Goal: Task Accomplishment & Management: Manage account settings

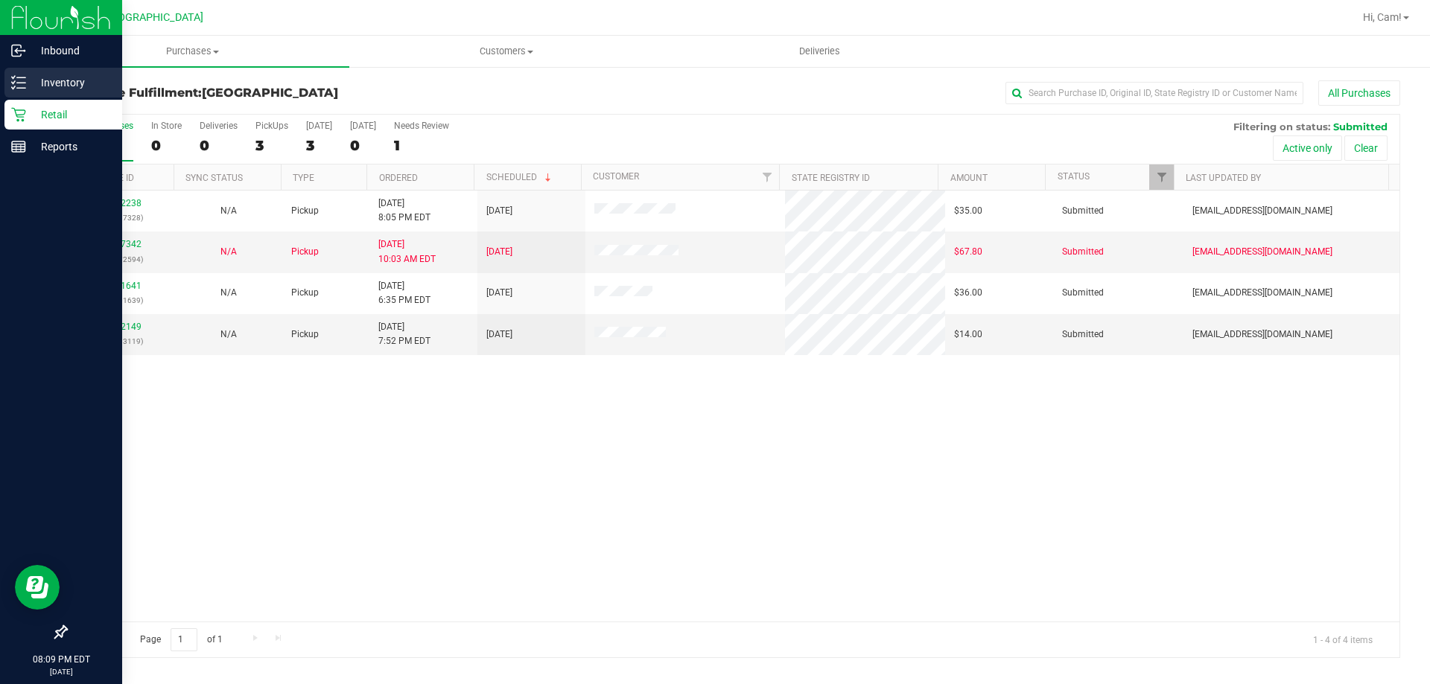
click at [31, 89] on p "Inventory" at bounding box center [70, 83] width 89 height 18
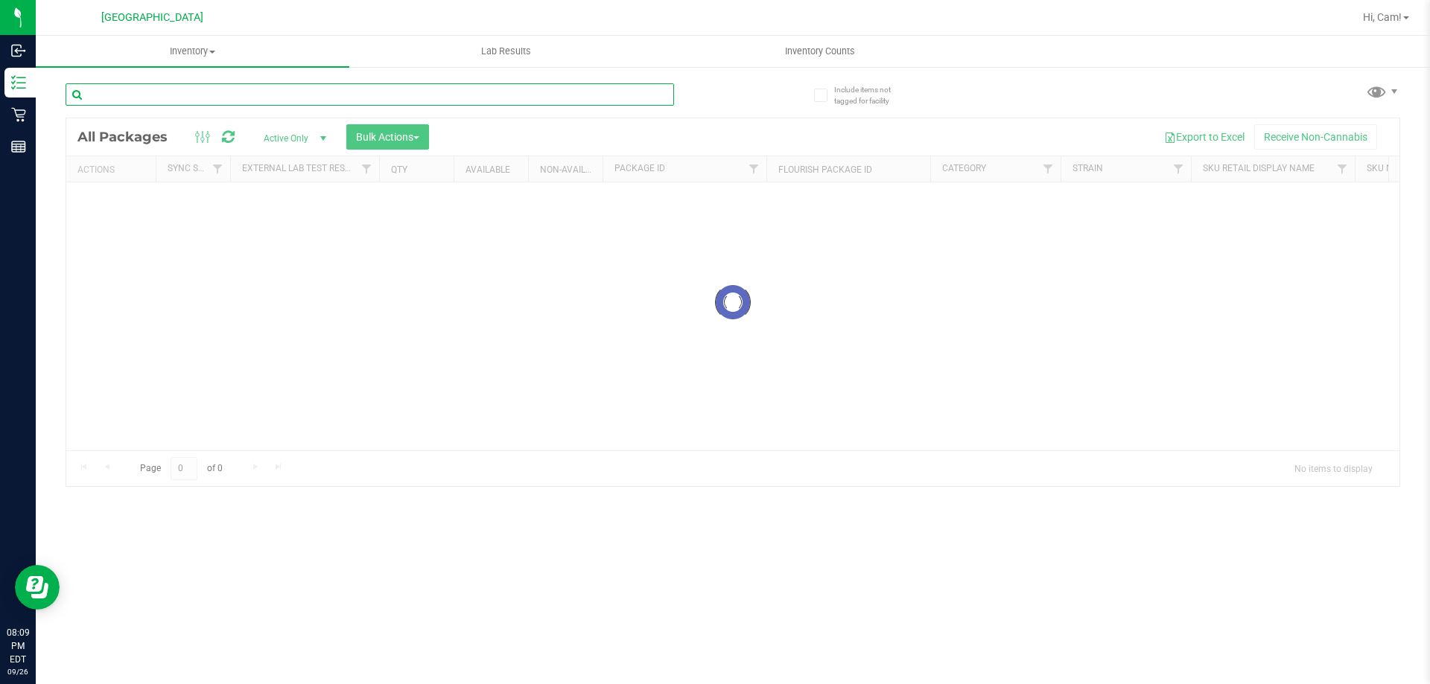
click at [165, 95] on input "text" at bounding box center [370, 94] width 608 height 22
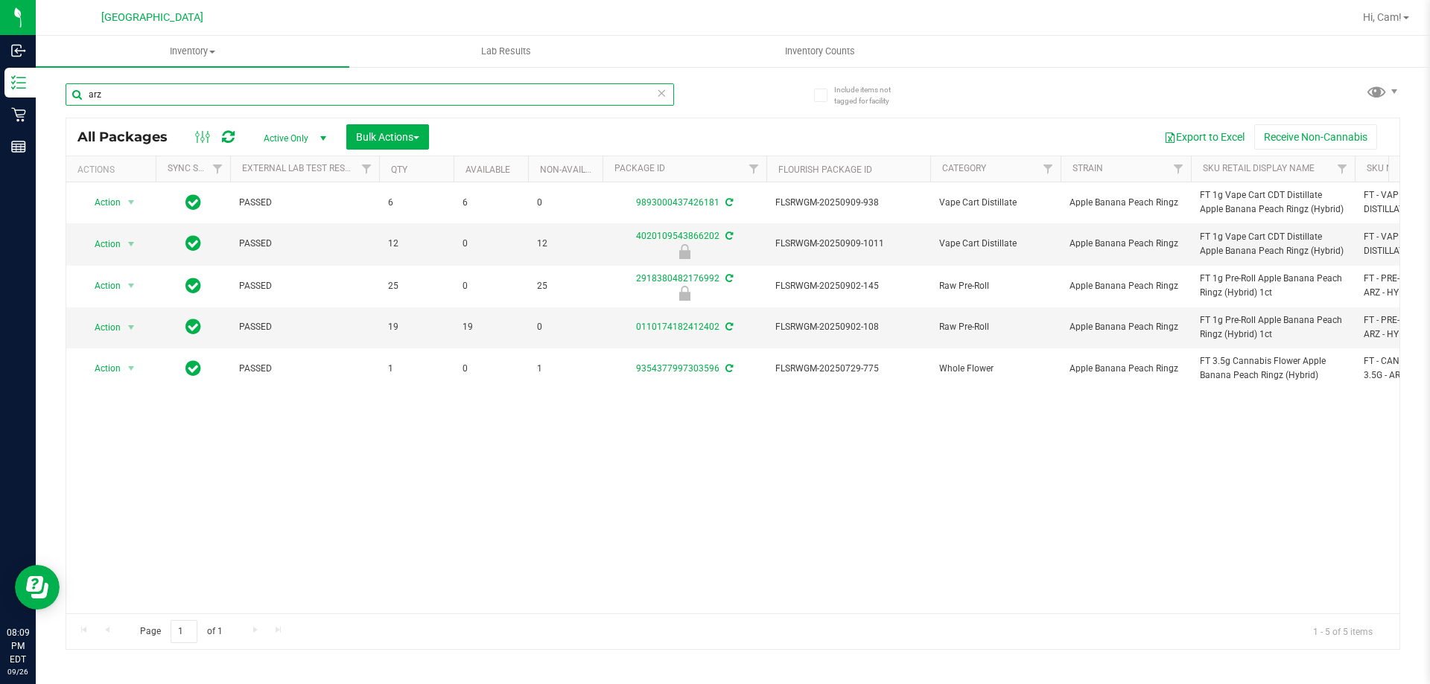
type input "arz"
click at [203, 55] on span "Inventory" at bounding box center [192, 51] width 313 height 13
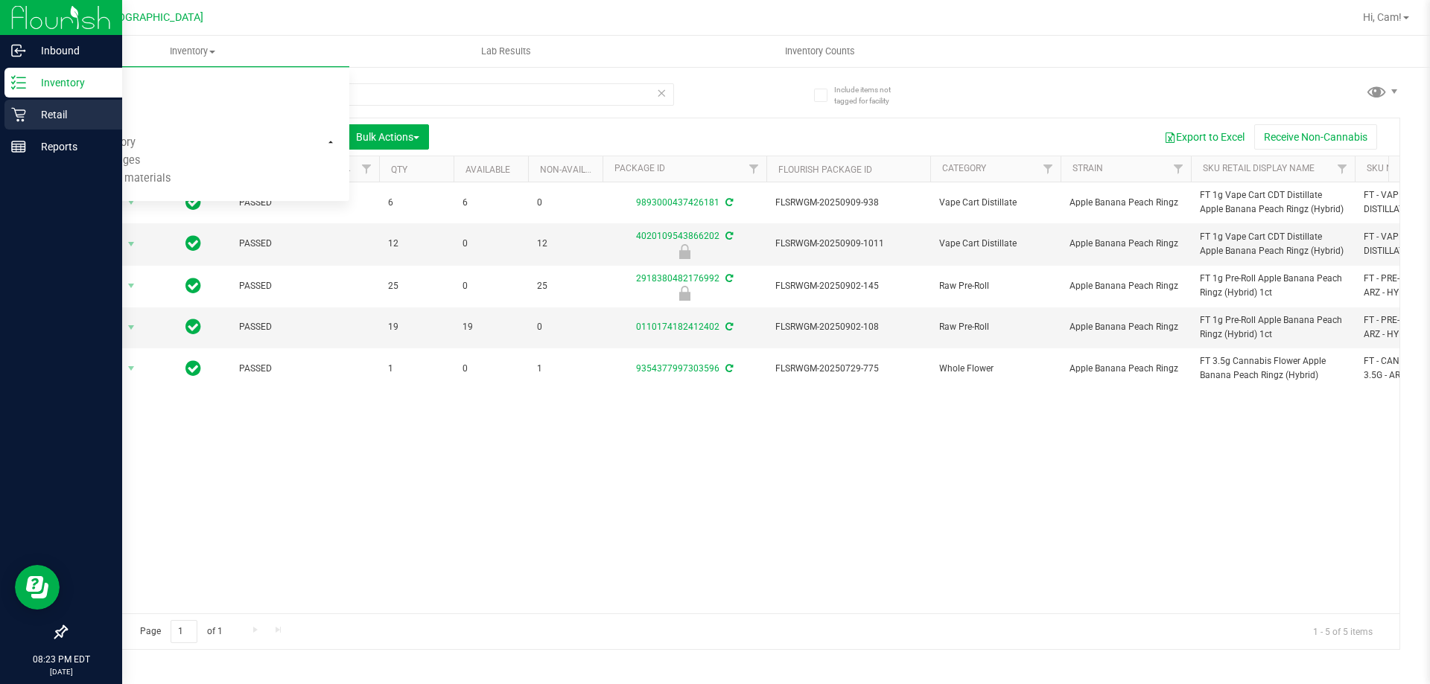
click at [59, 116] on p "Retail" at bounding box center [70, 115] width 89 height 18
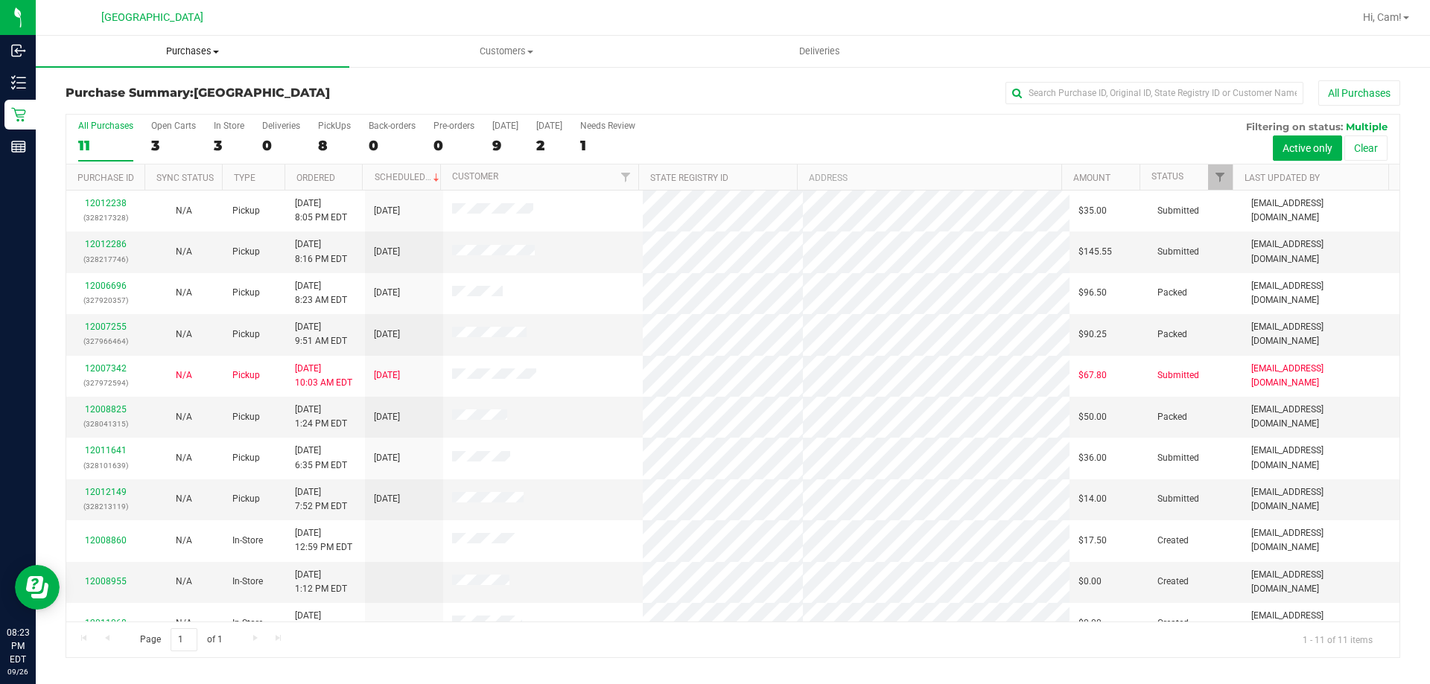
click at [194, 51] on span "Purchases" at bounding box center [192, 51] width 313 height 13
click at [168, 107] on li "Fulfillment" at bounding box center [192, 108] width 313 height 18
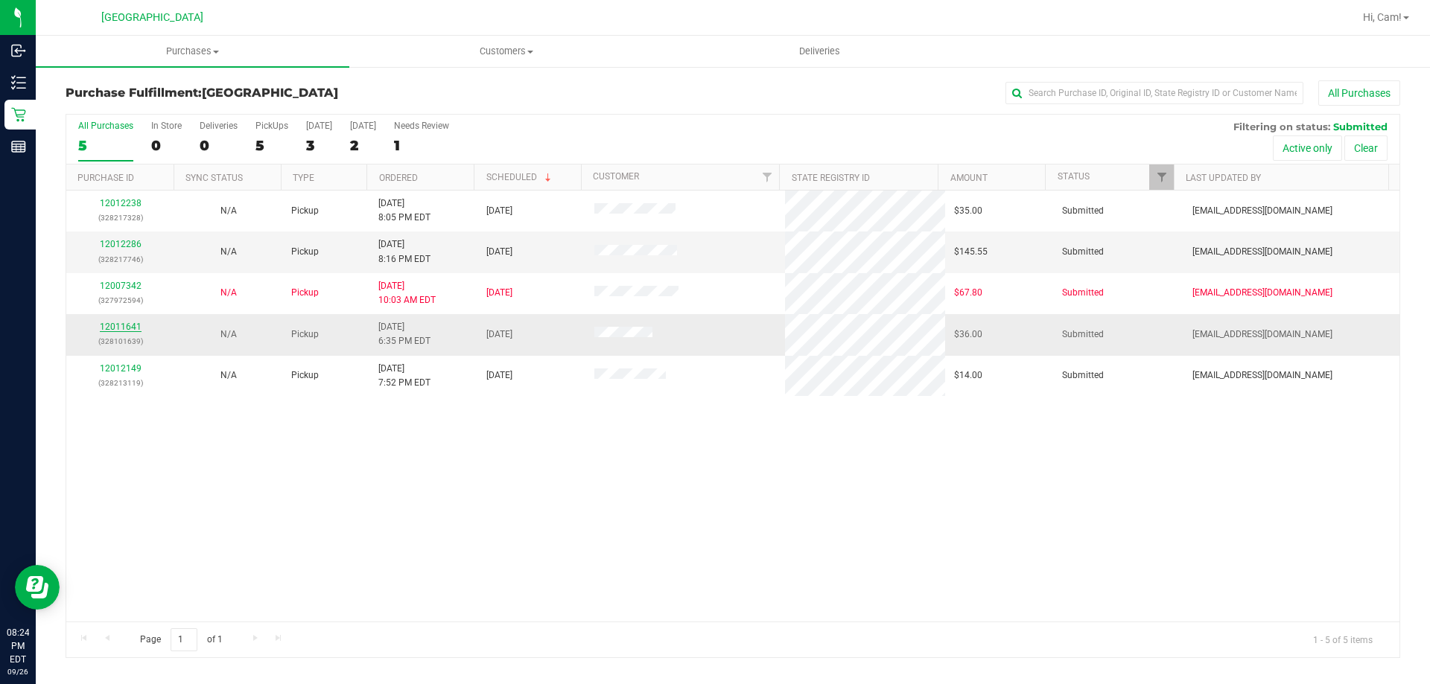
click at [135, 322] on link "12011641" at bounding box center [121, 327] width 42 height 10
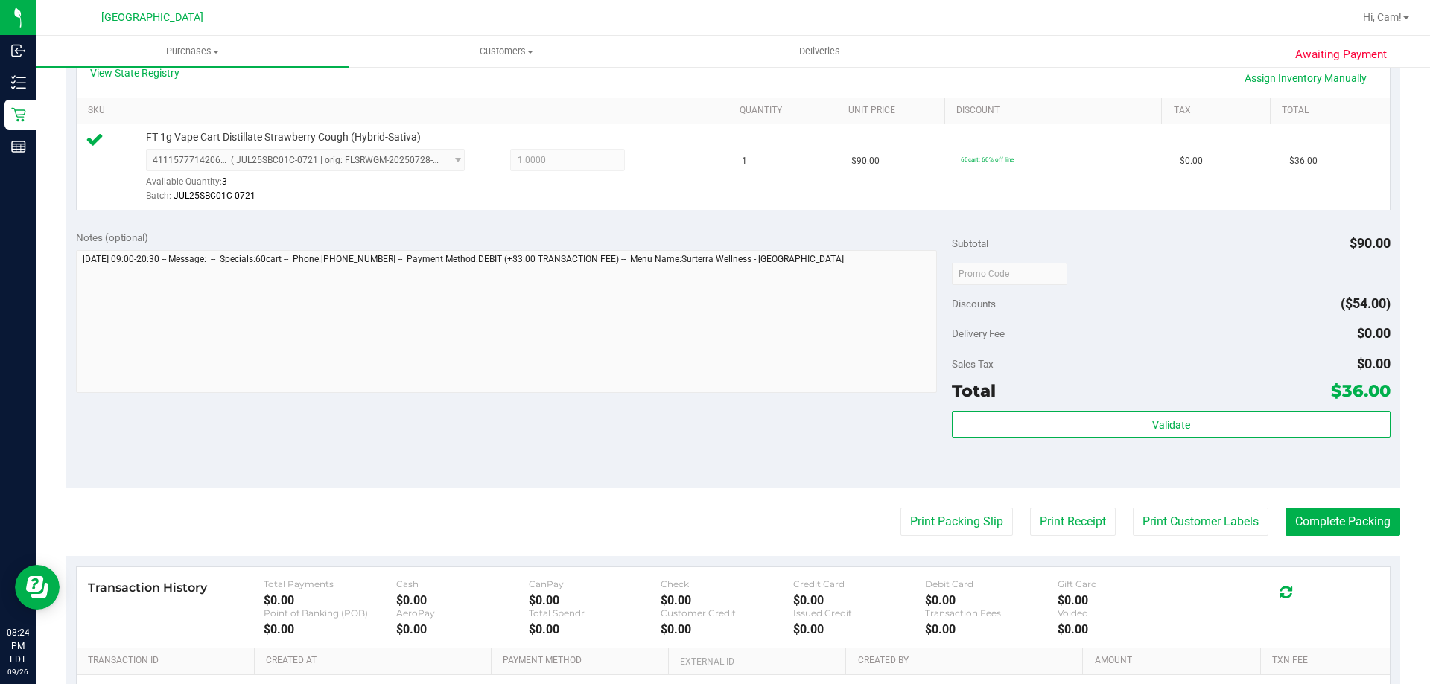
scroll to position [521, 0]
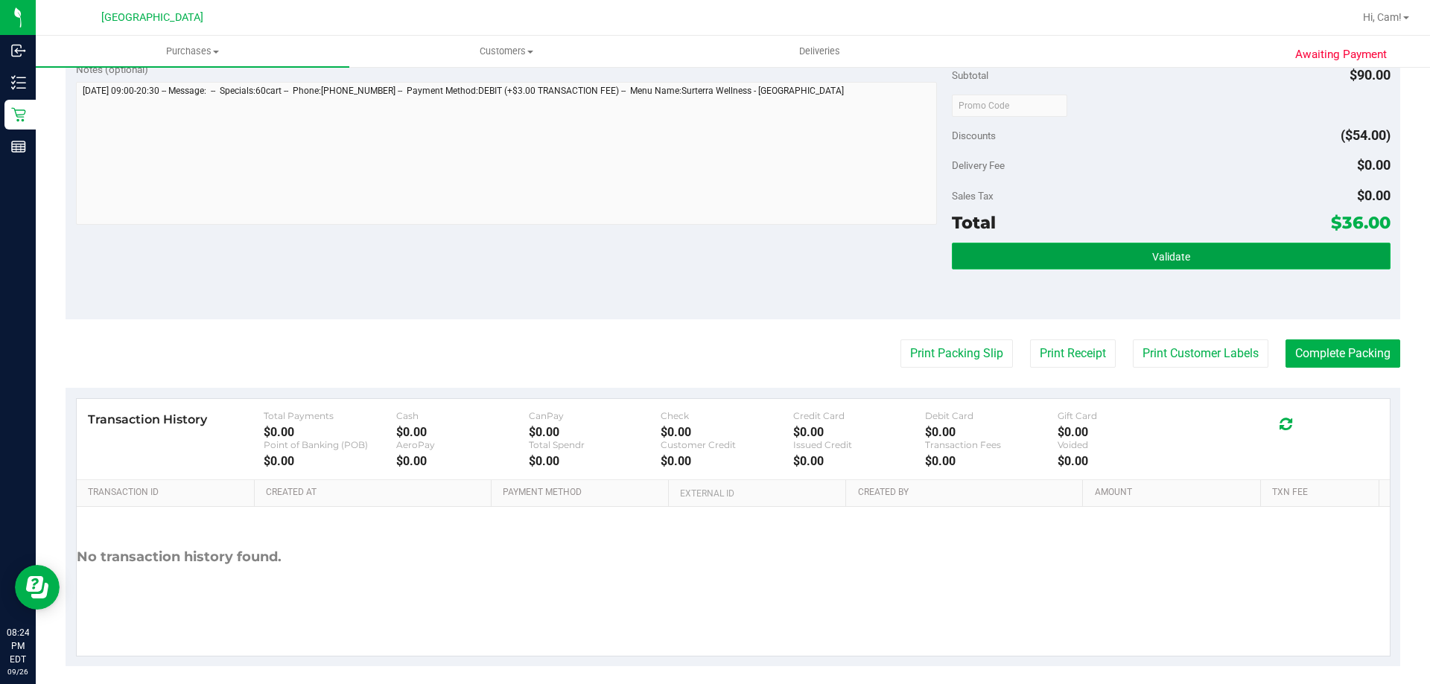
click at [713, 258] on button "Validate" at bounding box center [1171, 256] width 438 height 27
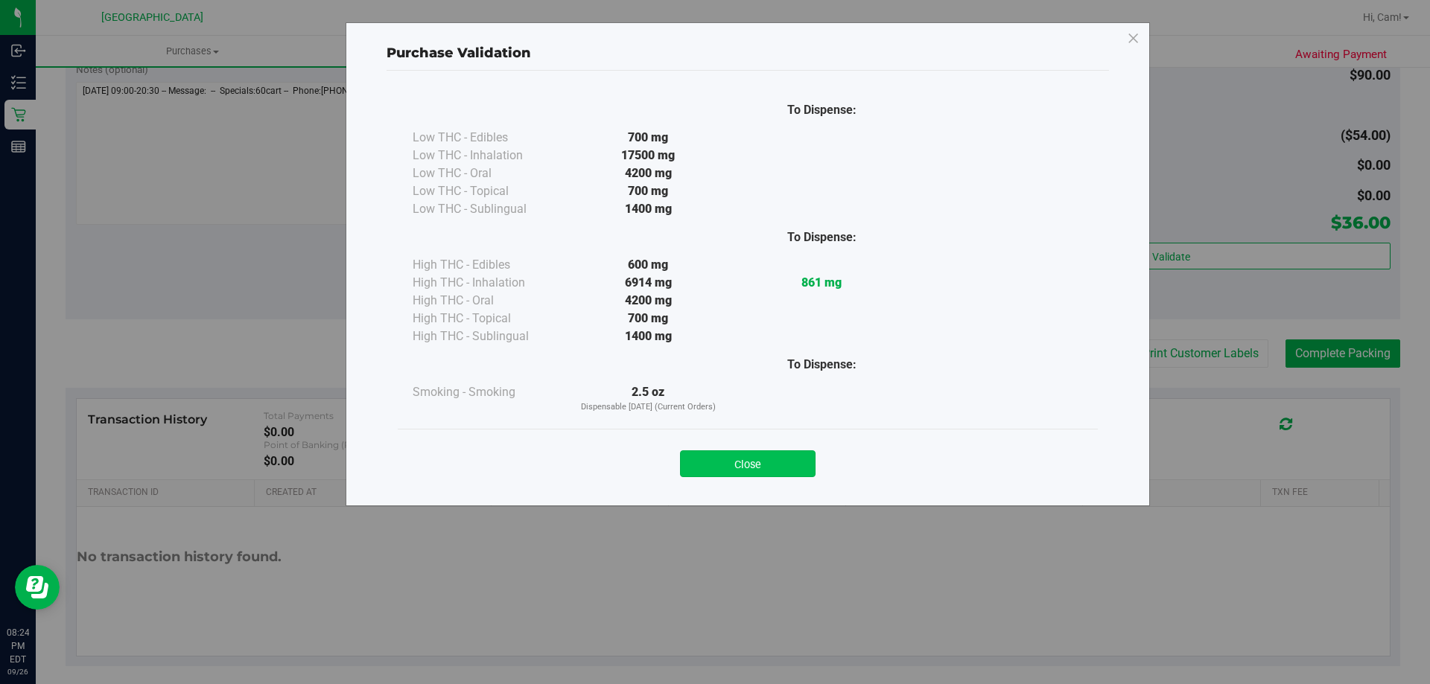
click at [713, 465] on button "Close" at bounding box center [748, 463] width 136 height 27
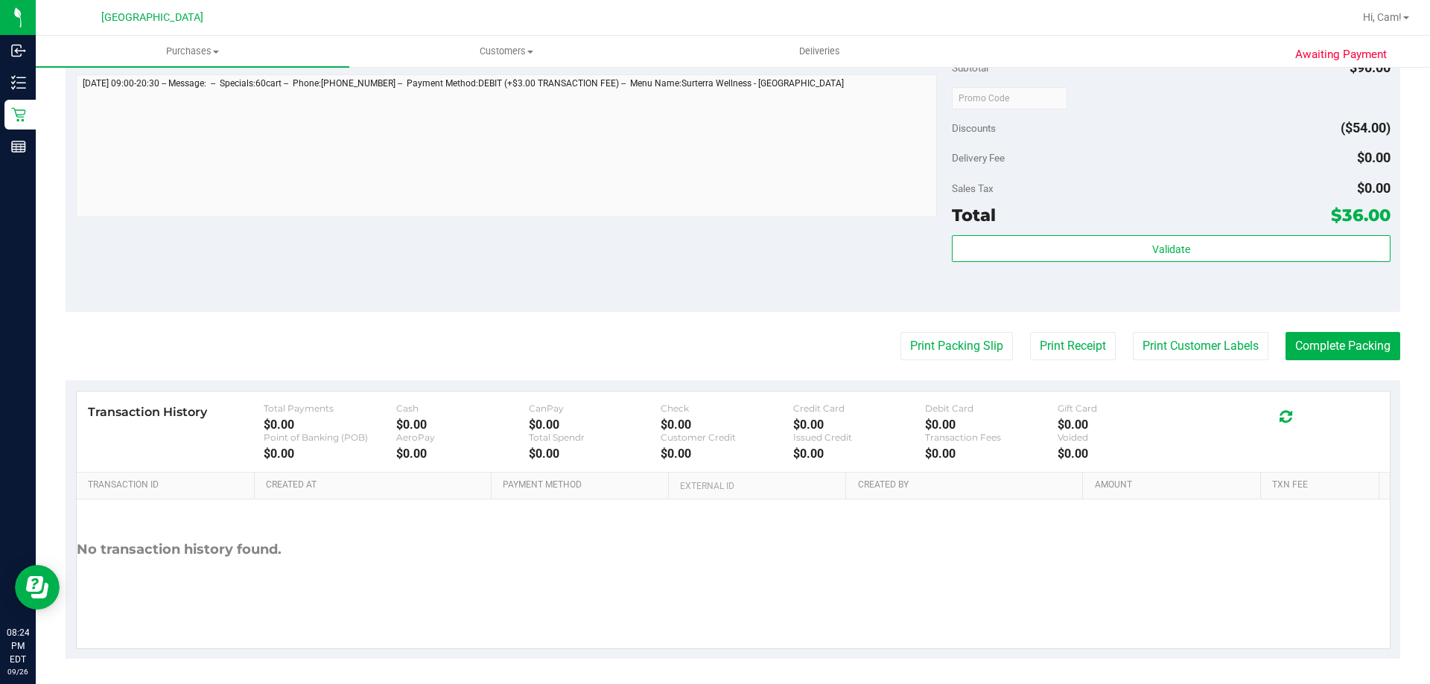
scroll to position [533, 0]
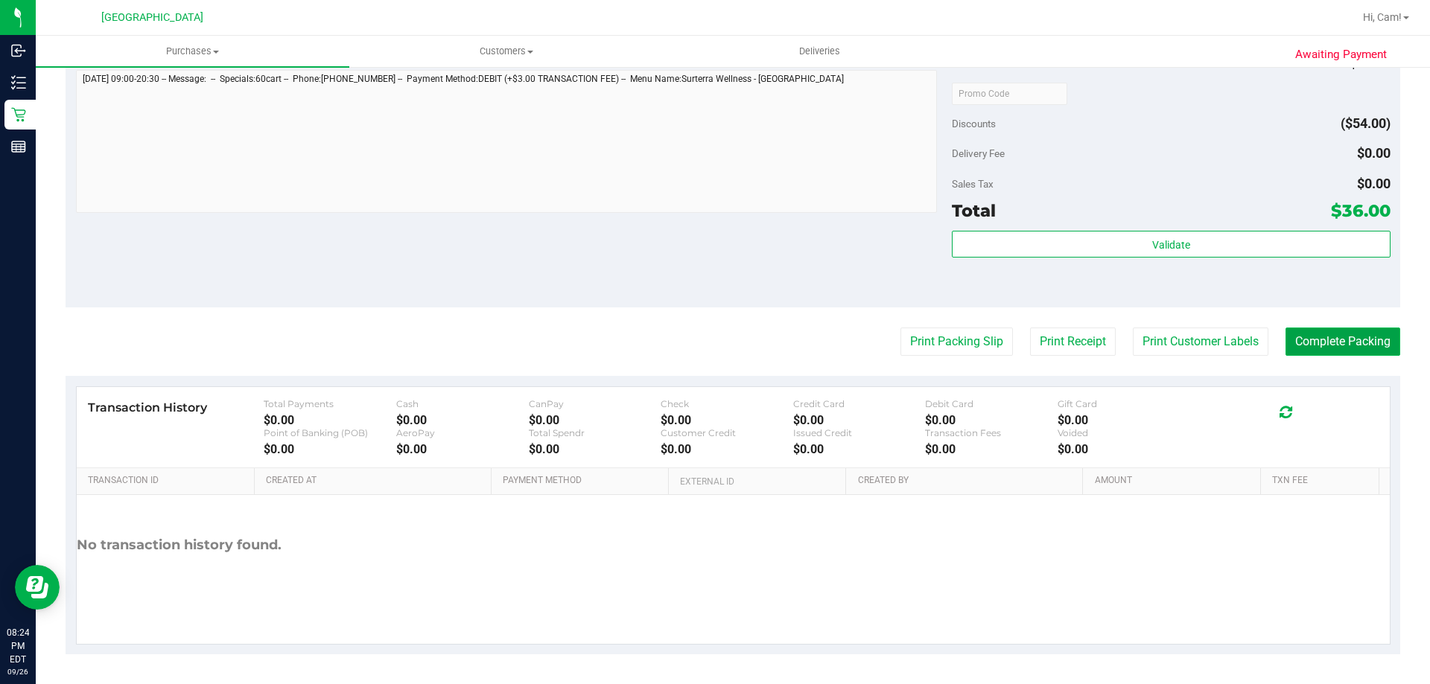
click at [713, 343] on button "Complete Packing" at bounding box center [1342, 342] width 115 height 28
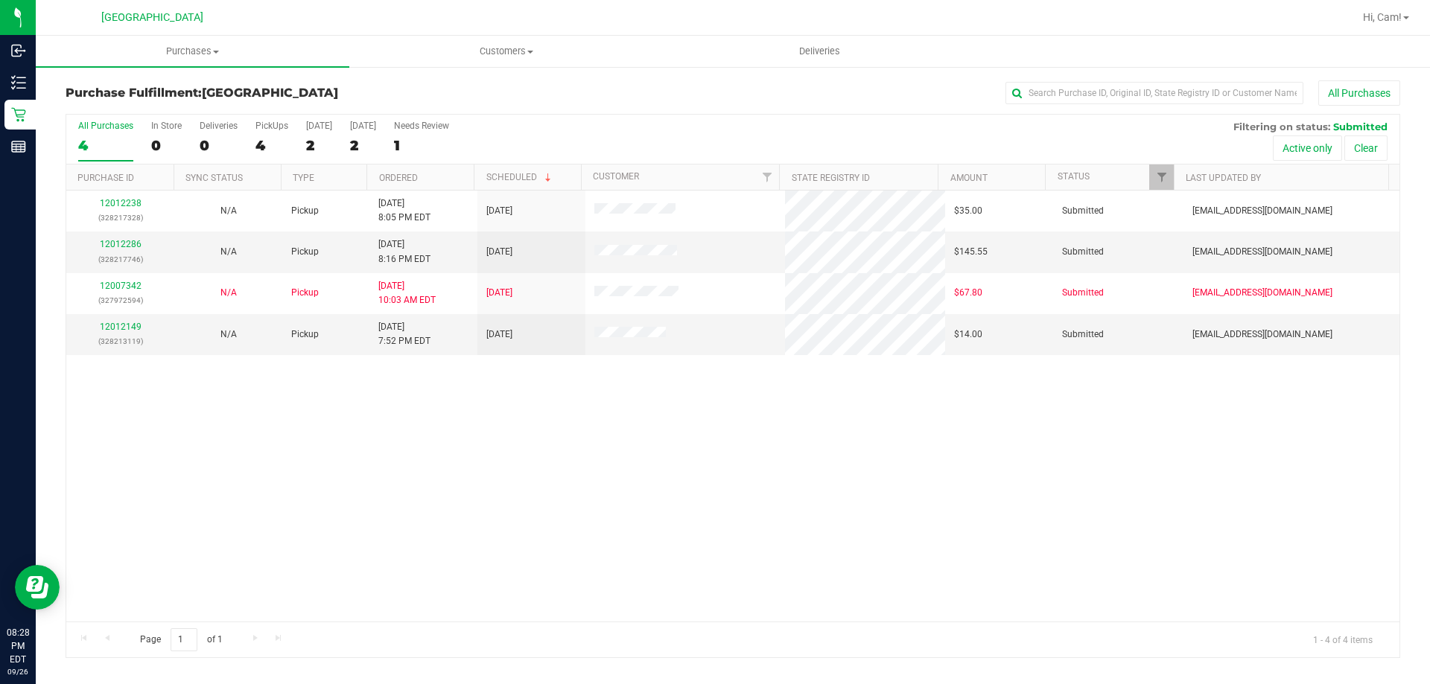
click at [181, 34] on nav "Palm Coast WC Hi, Cam!" at bounding box center [733, 18] width 1394 height 36
click at [183, 43] on uib-tab-heading "Purchases Summary of purchases Fulfillment All purchases" at bounding box center [192, 51] width 313 height 31
click at [152, 110] on li "Fulfillment" at bounding box center [192, 108] width 313 height 18
click at [185, 38] on uib-tab-heading "Purchases Summary of purchases Fulfillment All purchases" at bounding box center [192, 51] width 313 height 31
click at [134, 127] on span "All purchases" at bounding box center [89, 125] width 106 height 13
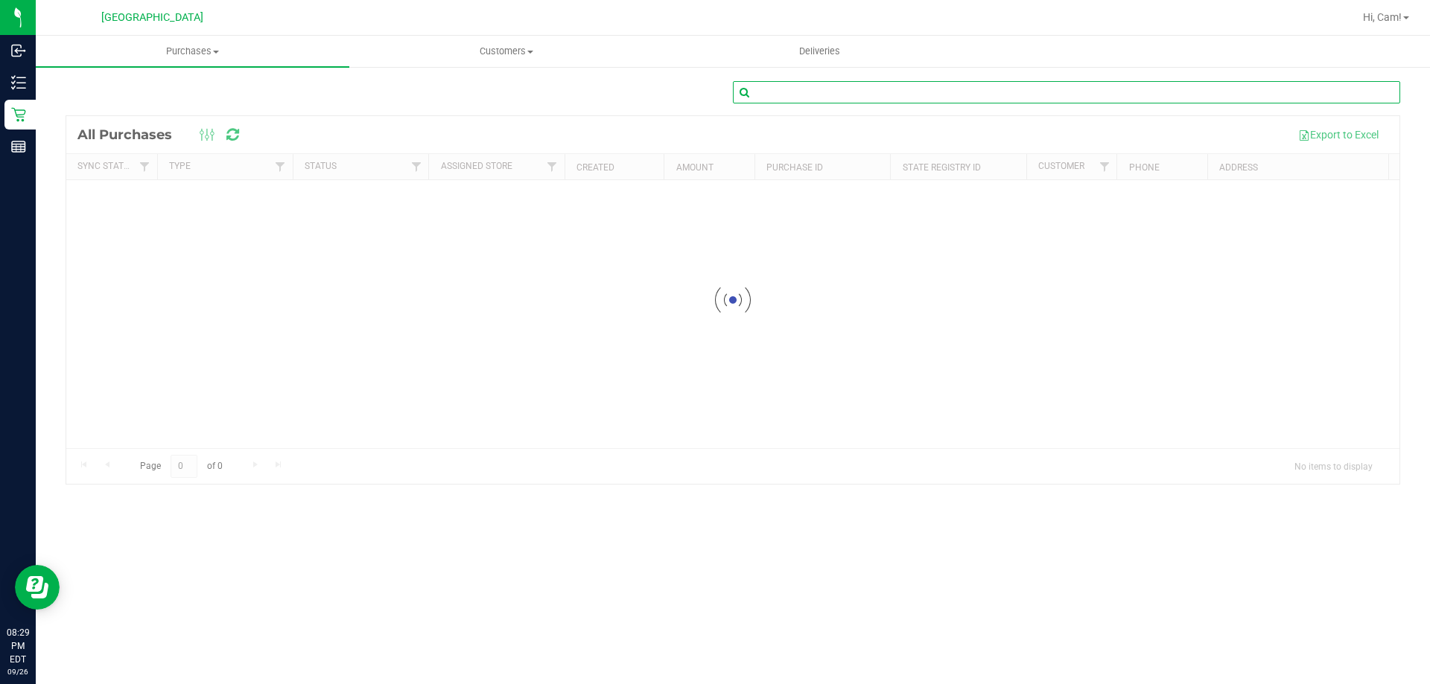
click at [713, 91] on input "text" at bounding box center [1066, 92] width 667 height 22
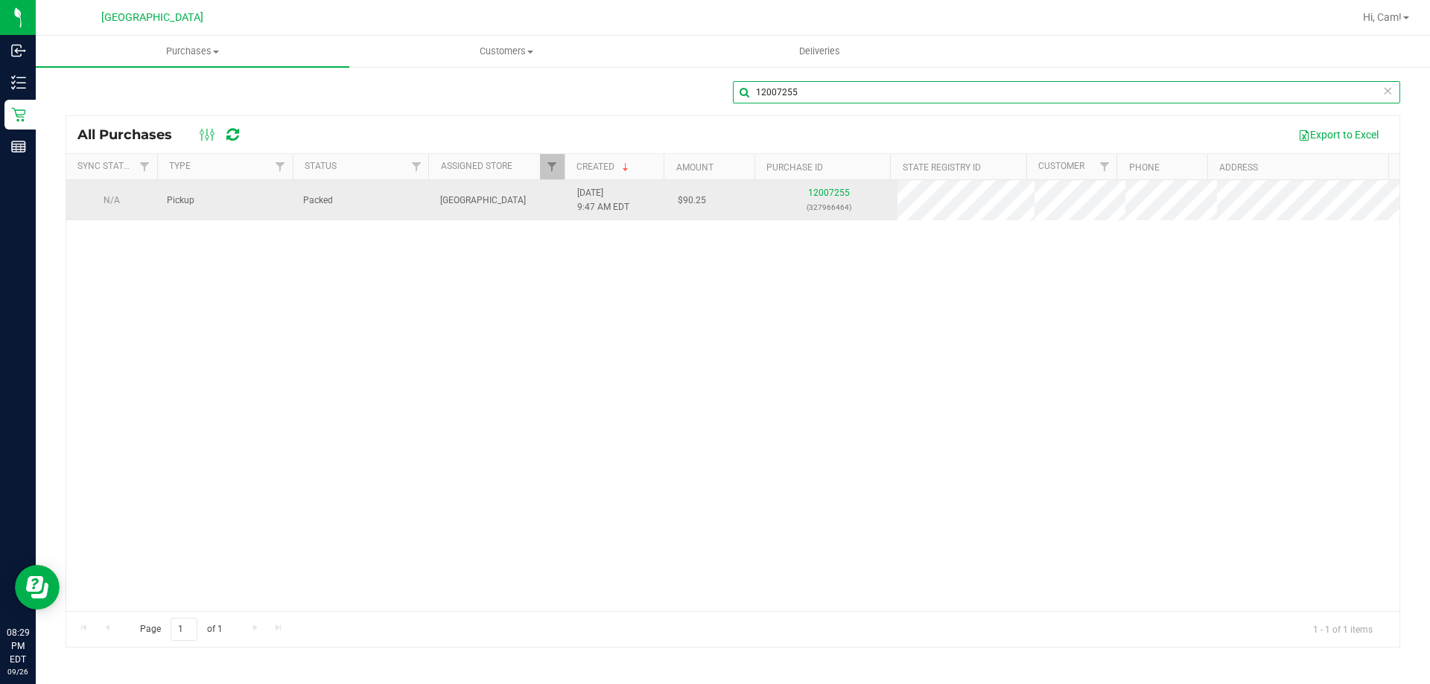
type input "12007255"
click at [713, 199] on div "12007255 (327966464)" at bounding box center [828, 200] width 119 height 28
click at [713, 196] on link "12007255" at bounding box center [829, 193] width 42 height 10
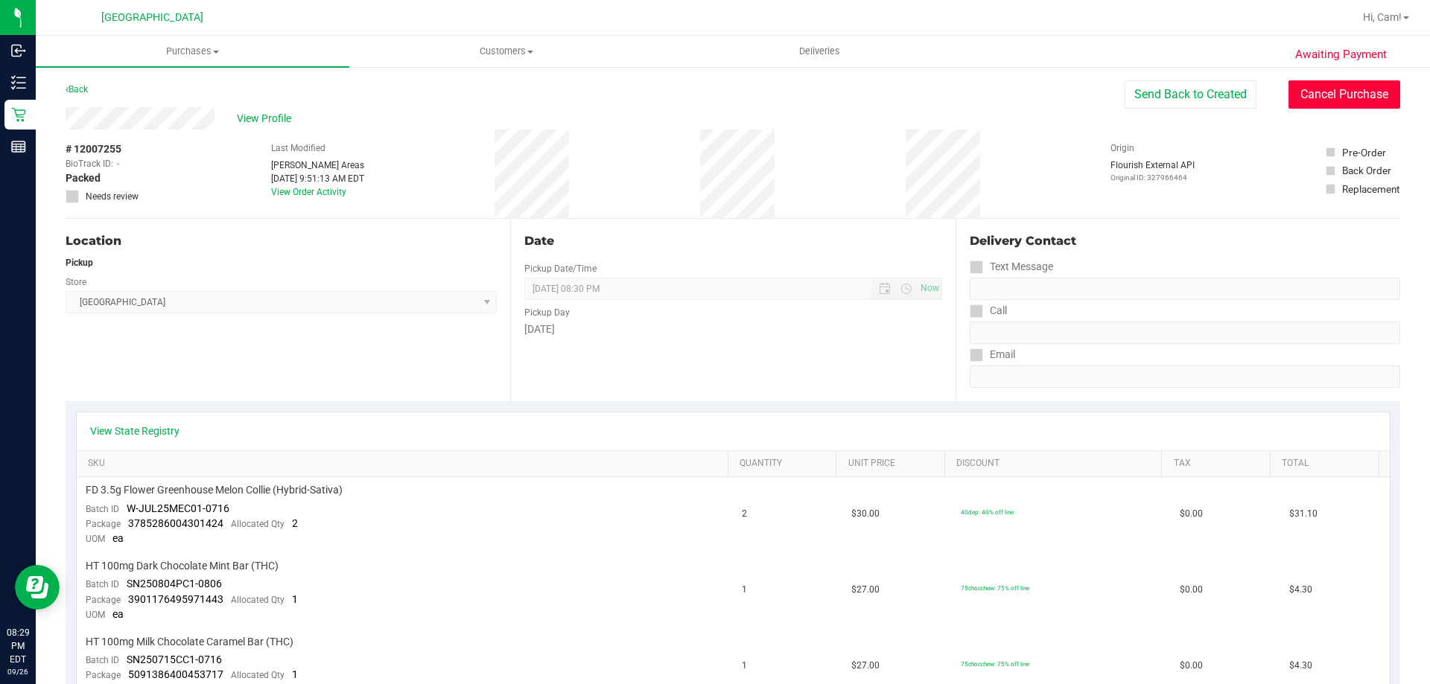
click at [713, 89] on button "Cancel Purchase" at bounding box center [1344, 94] width 112 height 28
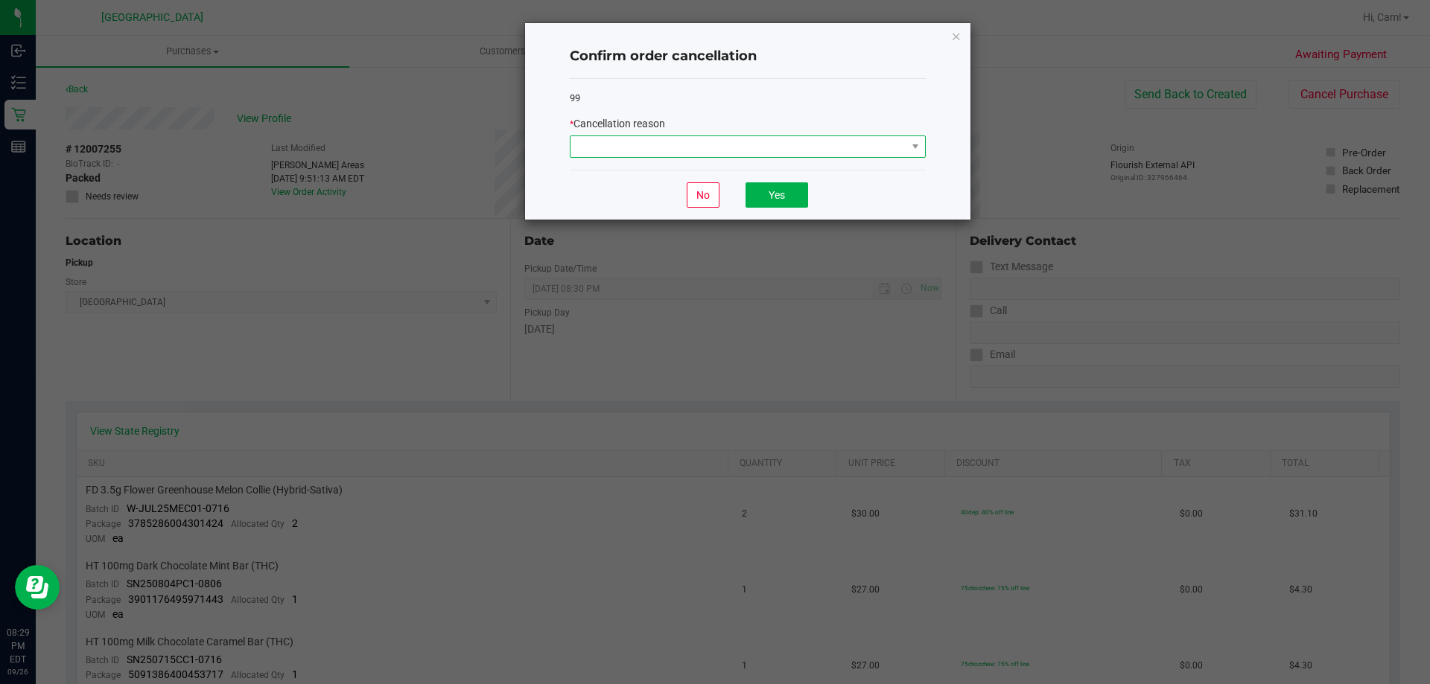
click at [713, 137] on span at bounding box center [738, 146] width 336 height 21
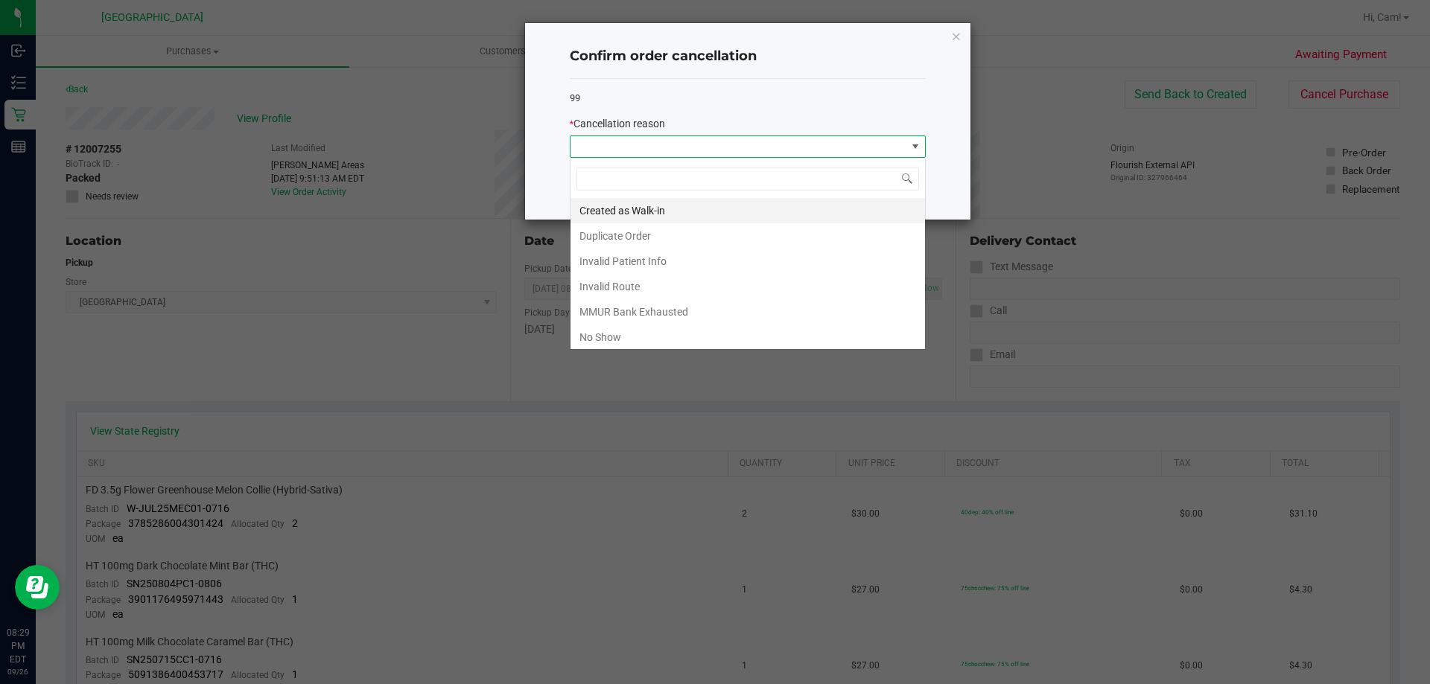
scroll to position [22, 356]
click at [644, 340] on li "No Show" at bounding box center [747, 337] width 354 height 25
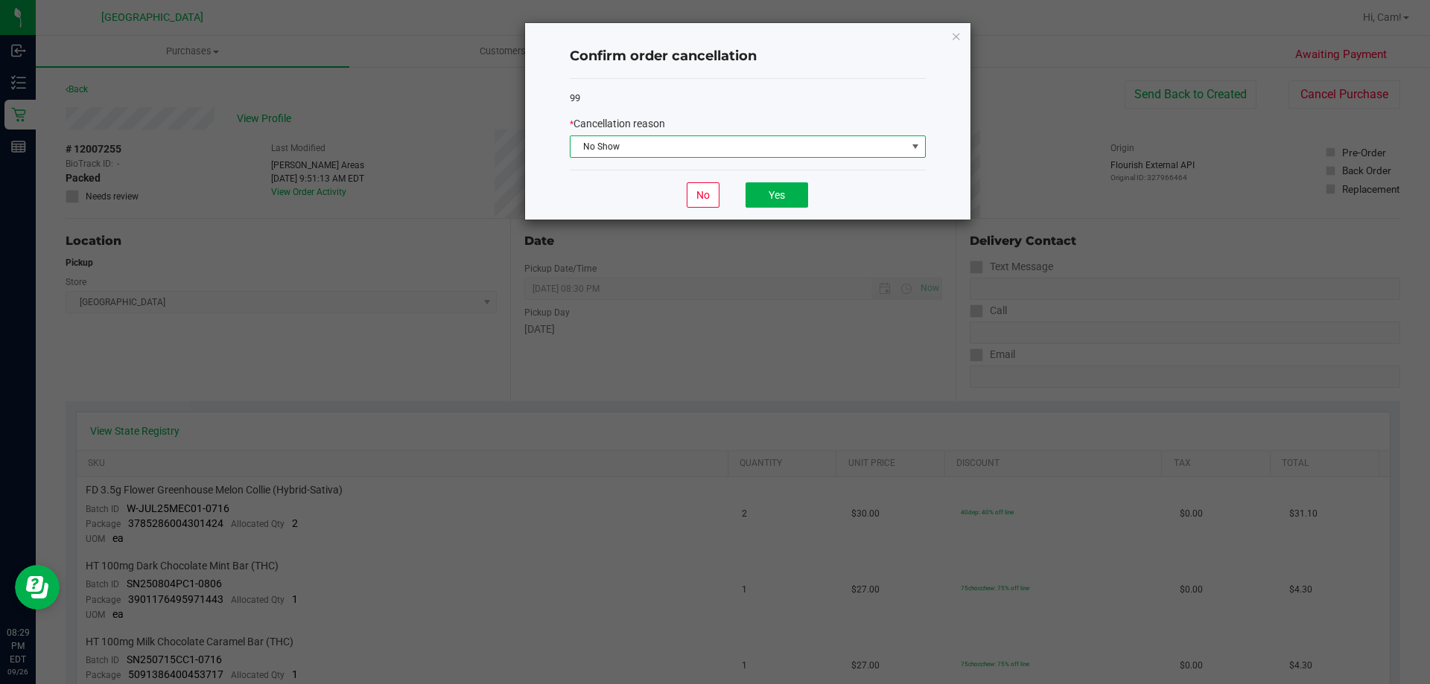
click at [713, 209] on div "No Yes" at bounding box center [748, 195] width 356 height 50
click at [713, 194] on button "Yes" at bounding box center [776, 194] width 63 height 25
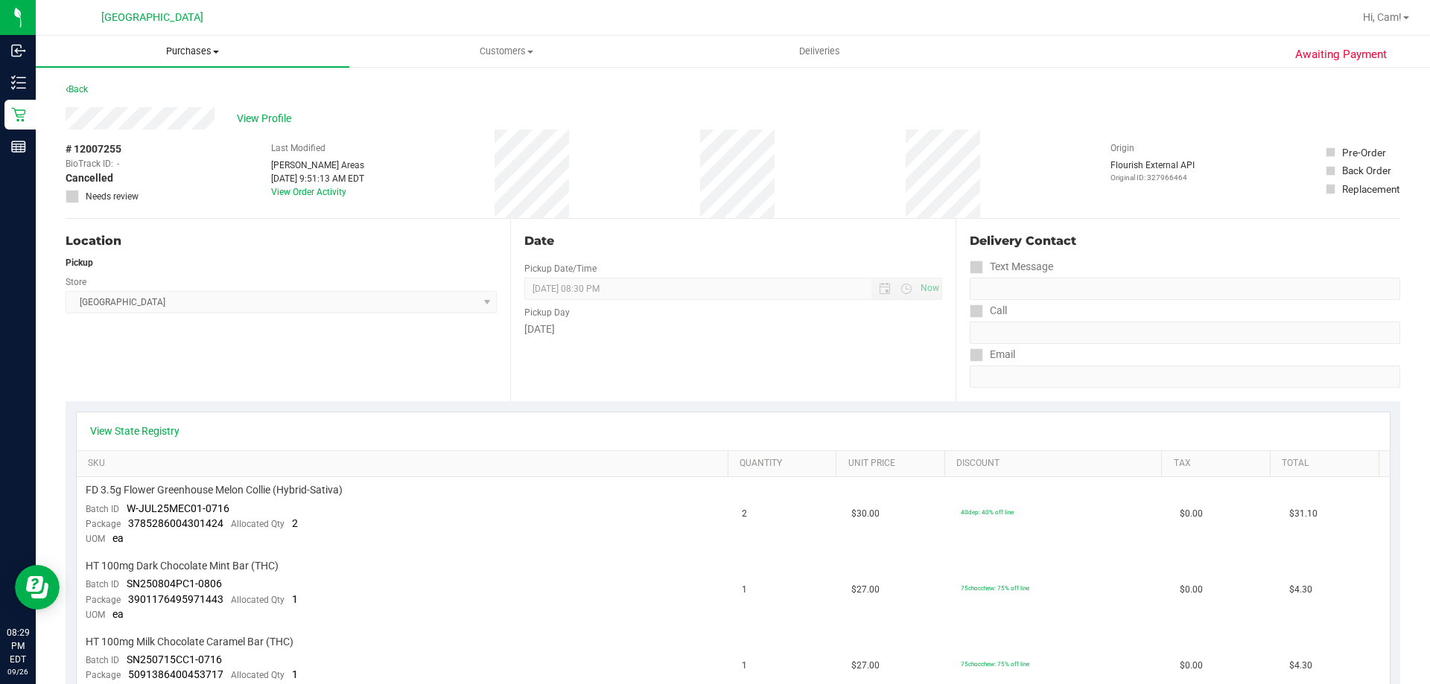
click at [167, 54] on span "Purchases" at bounding box center [192, 51] width 313 height 13
click at [130, 132] on span "All purchases" at bounding box center [89, 125] width 106 height 13
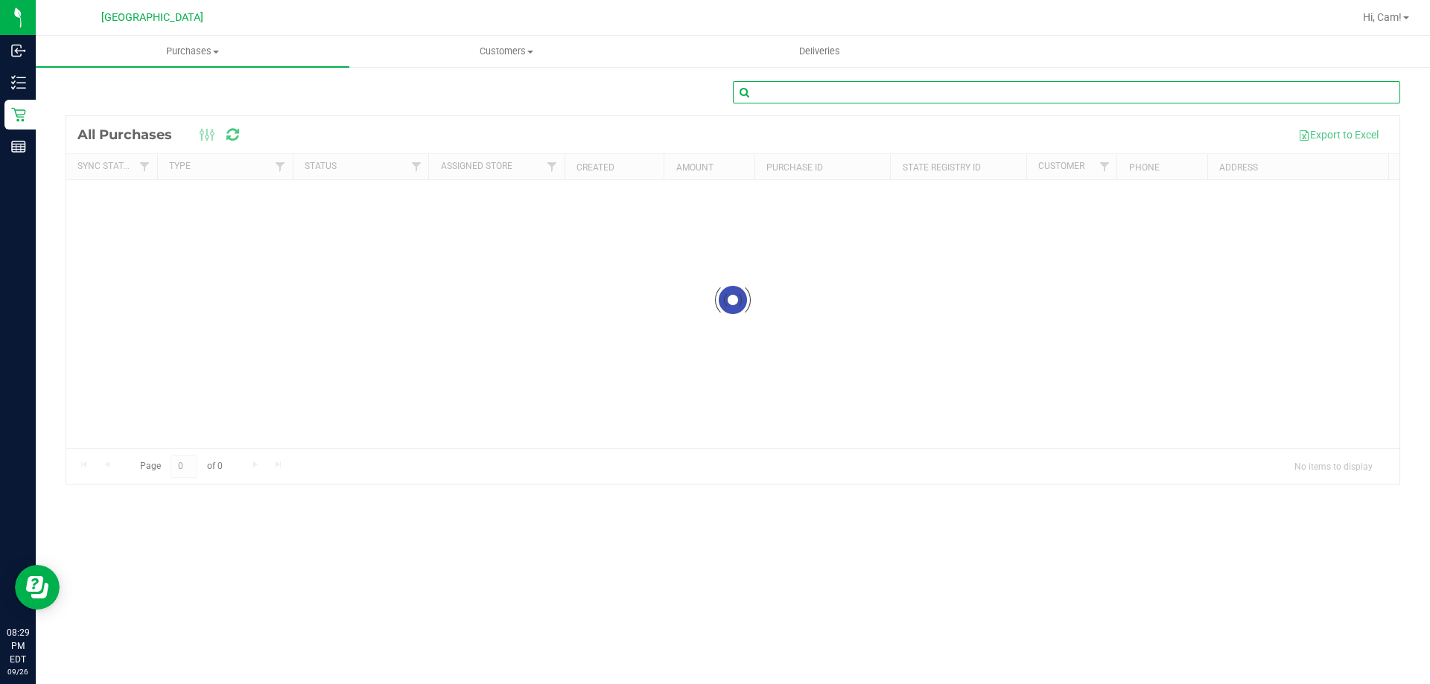
click at [713, 101] on input "text" at bounding box center [1066, 92] width 667 height 22
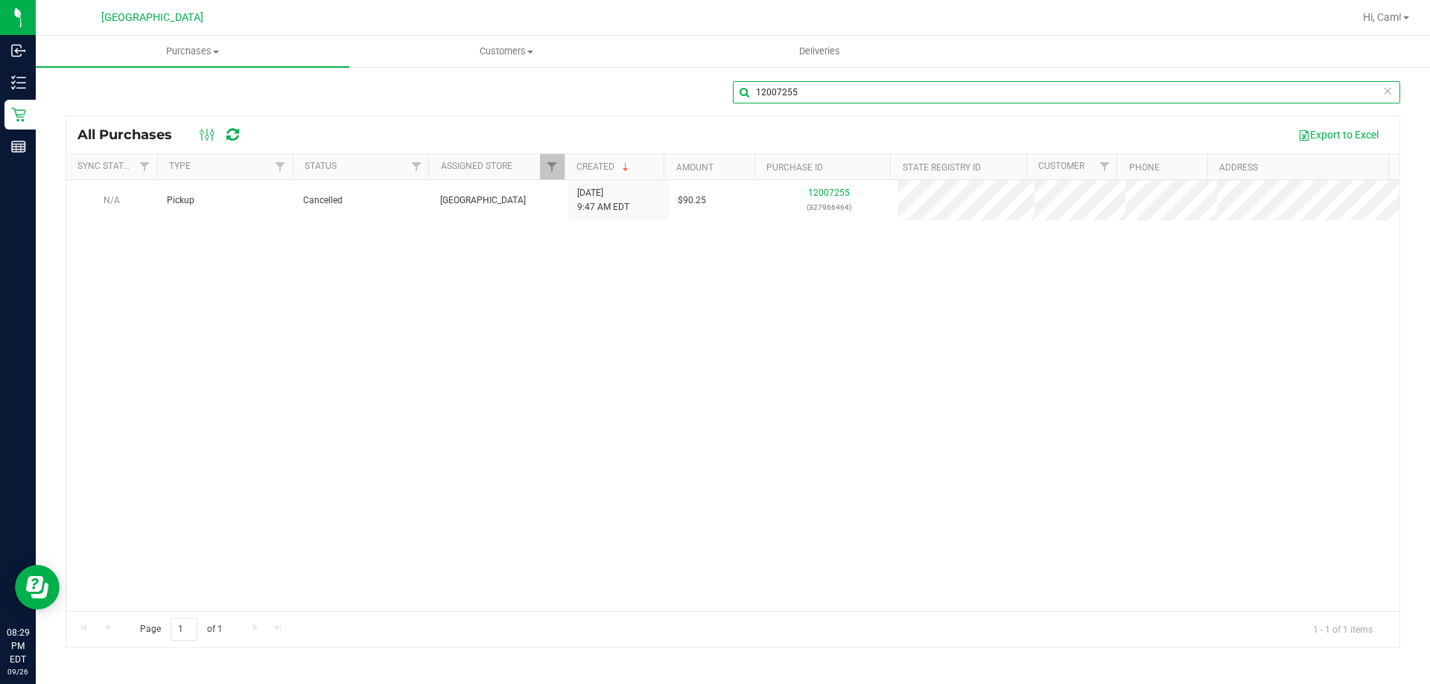
type input "12007255"
click at [713, 197] on link "12007255" at bounding box center [829, 193] width 42 height 10
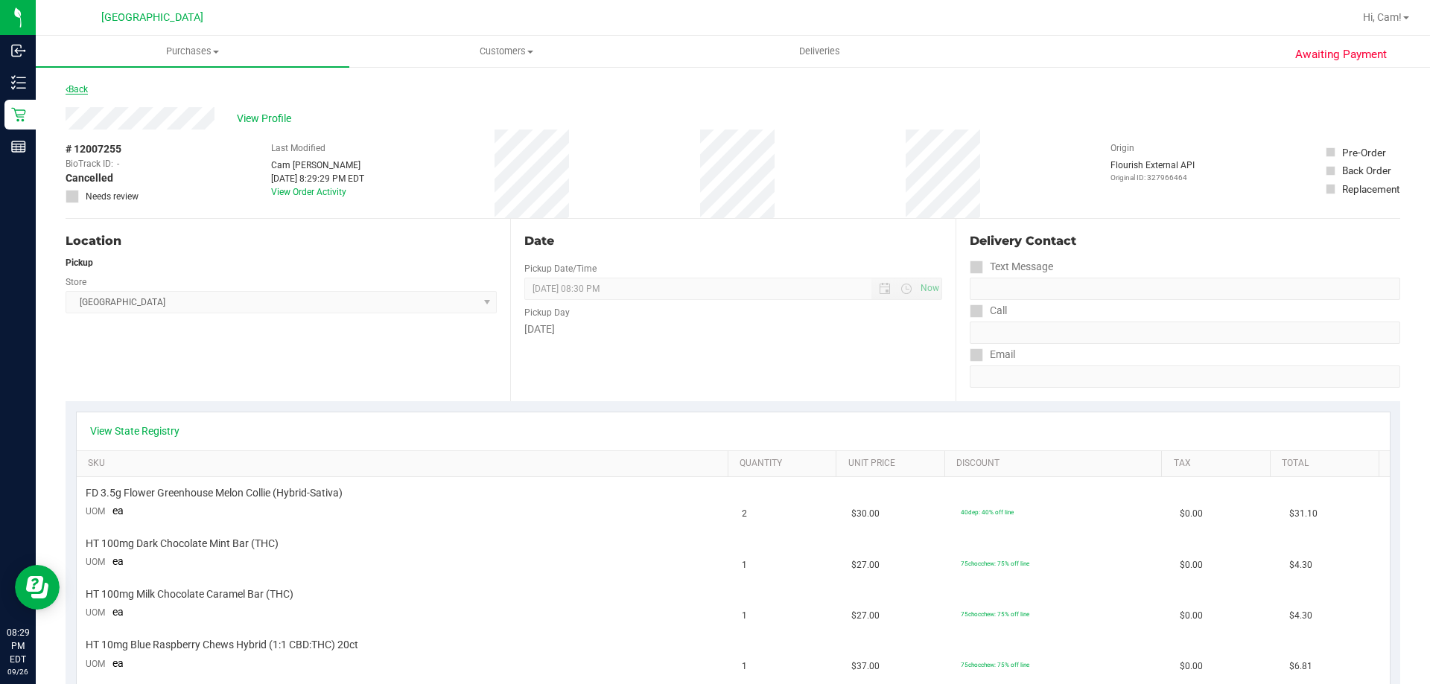
click at [85, 93] on link "Back" at bounding box center [77, 89] width 22 height 10
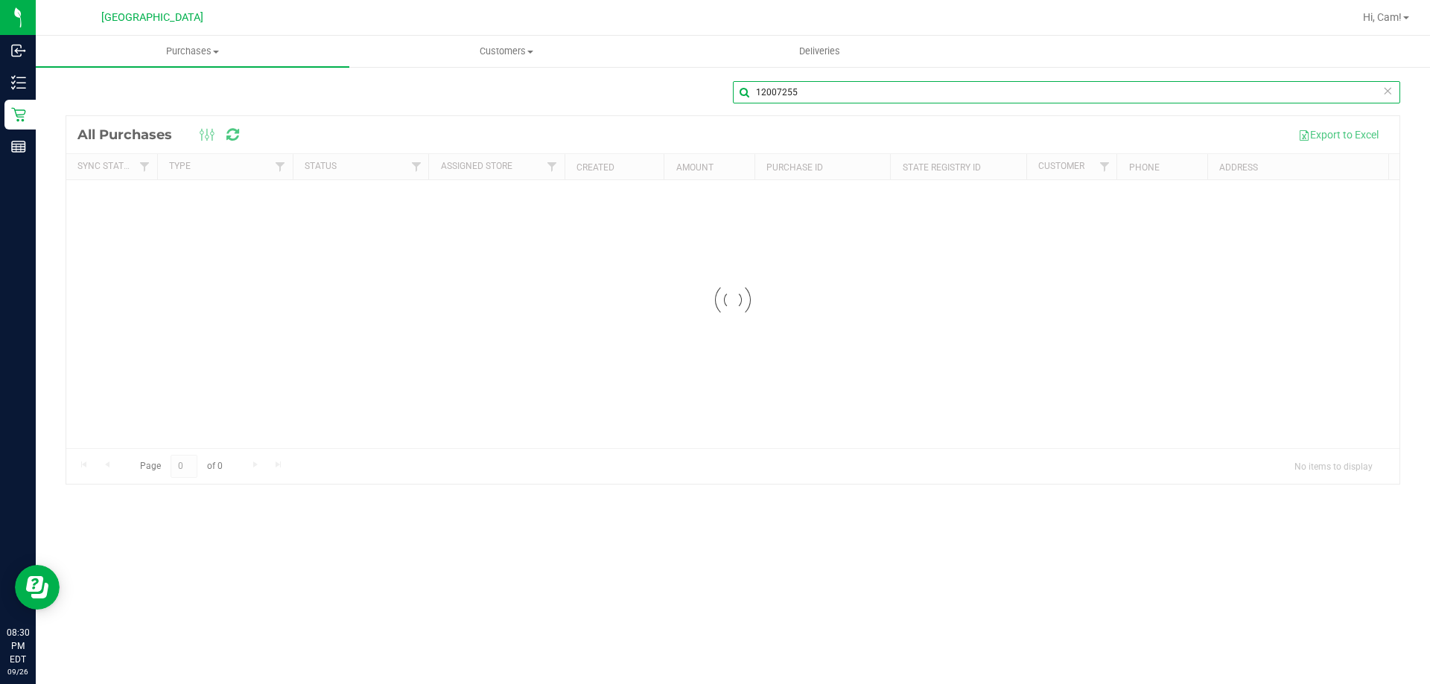
drag, startPoint x: 923, startPoint y: 88, endPoint x: 914, endPoint y: 87, distance: 8.2
click at [713, 87] on input "12007255" at bounding box center [1066, 92] width 667 height 22
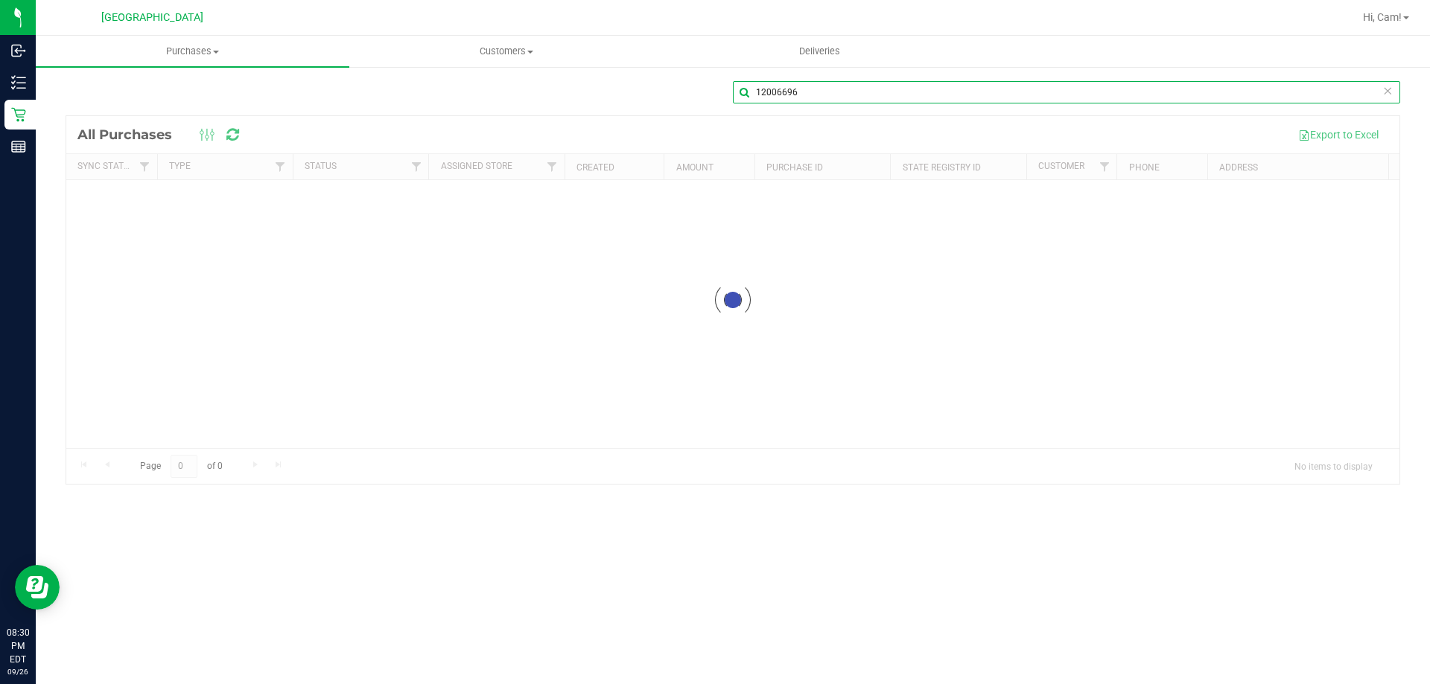
type input "12006696"
drag, startPoint x: 470, startPoint y: 104, endPoint x: 461, endPoint y: 106, distance: 9.2
click at [465, 104] on div "12006696" at bounding box center [733, 98] width 1334 height 34
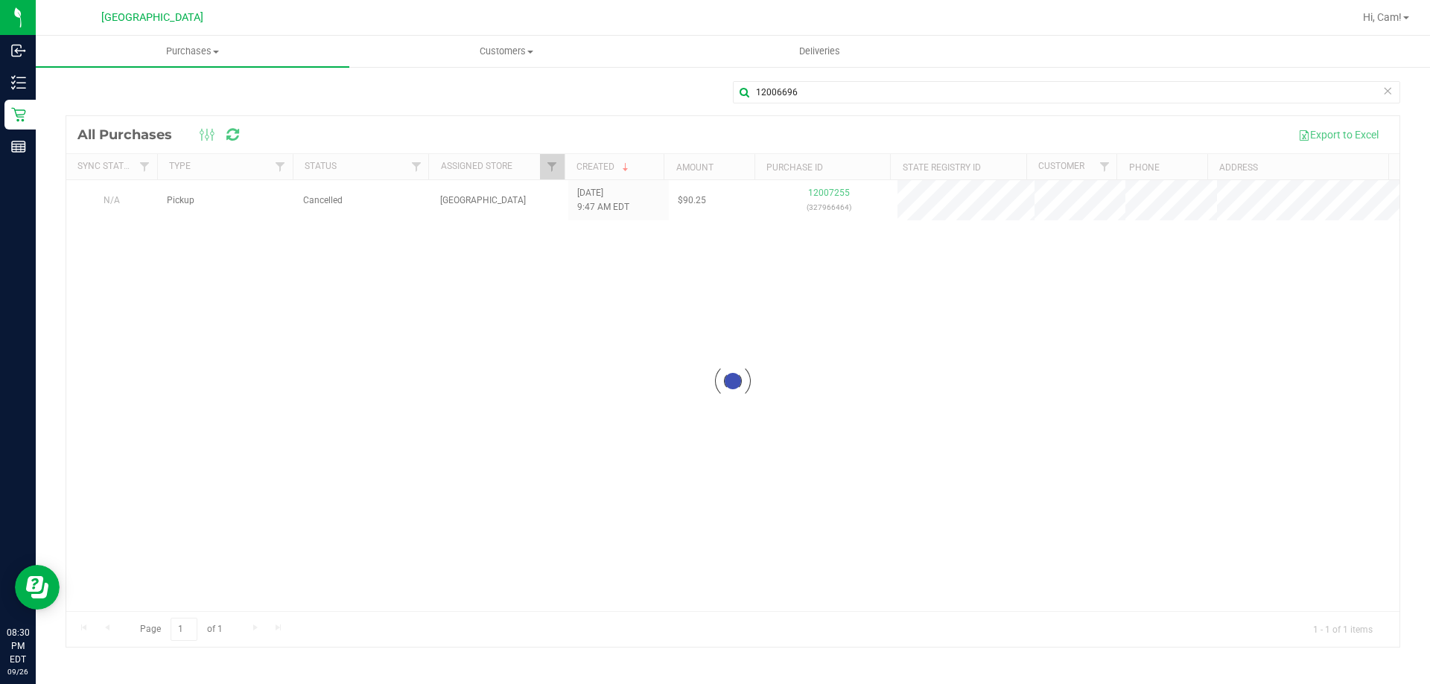
click at [713, 187] on div at bounding box center [732, 381] width 1333 height 531
click at [713, 190] on div at bounding box center [732, 381] width 1333 height 531
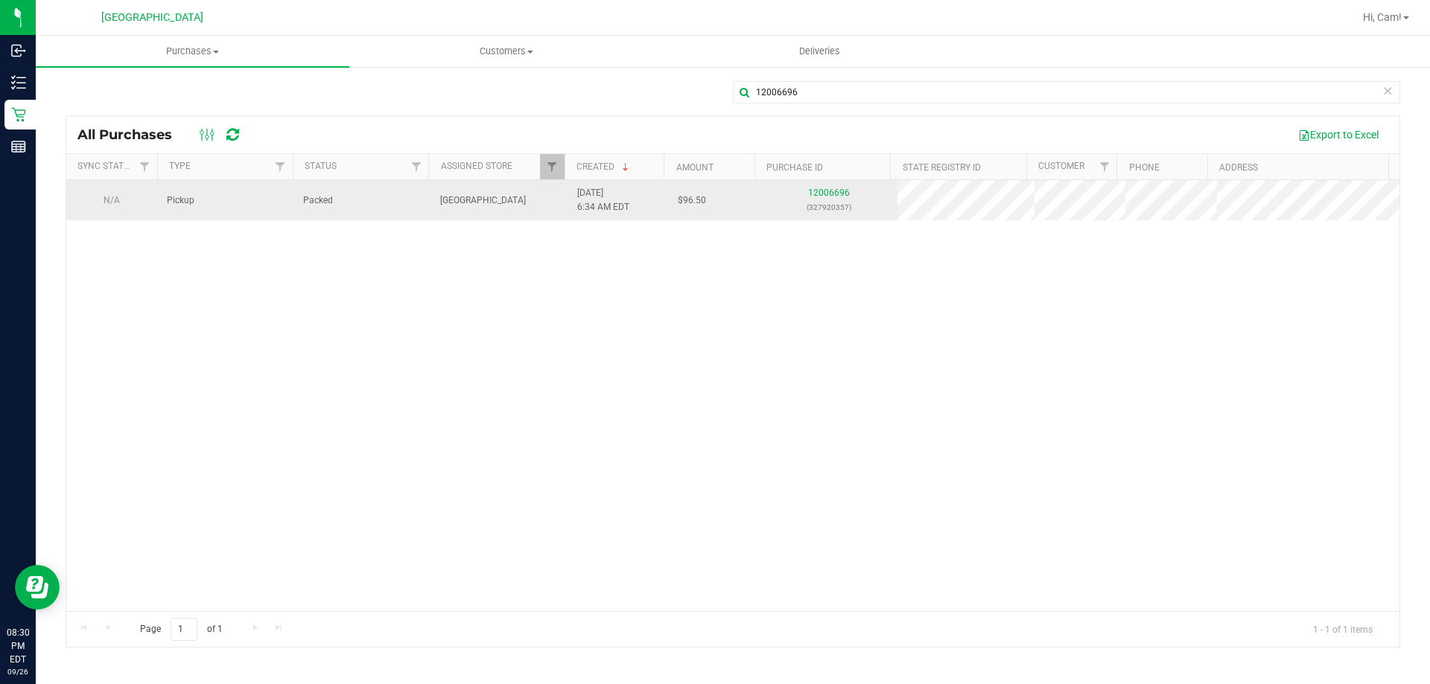
click at [713, 199] on div "12006696 (327920357)" at bounding box center [828, 200] width 119 height 28
click at [713, 185] on td "12006696 (327920357)" at bounding box center [828, 200] width 137 height 40
click at [713, 187] on div "12006696 (327920357)" at bounding box center [828, 200] width 119 height 28
click at [713, 193] on link "12006696" at bounding box center [829, 193] width 42 height 10
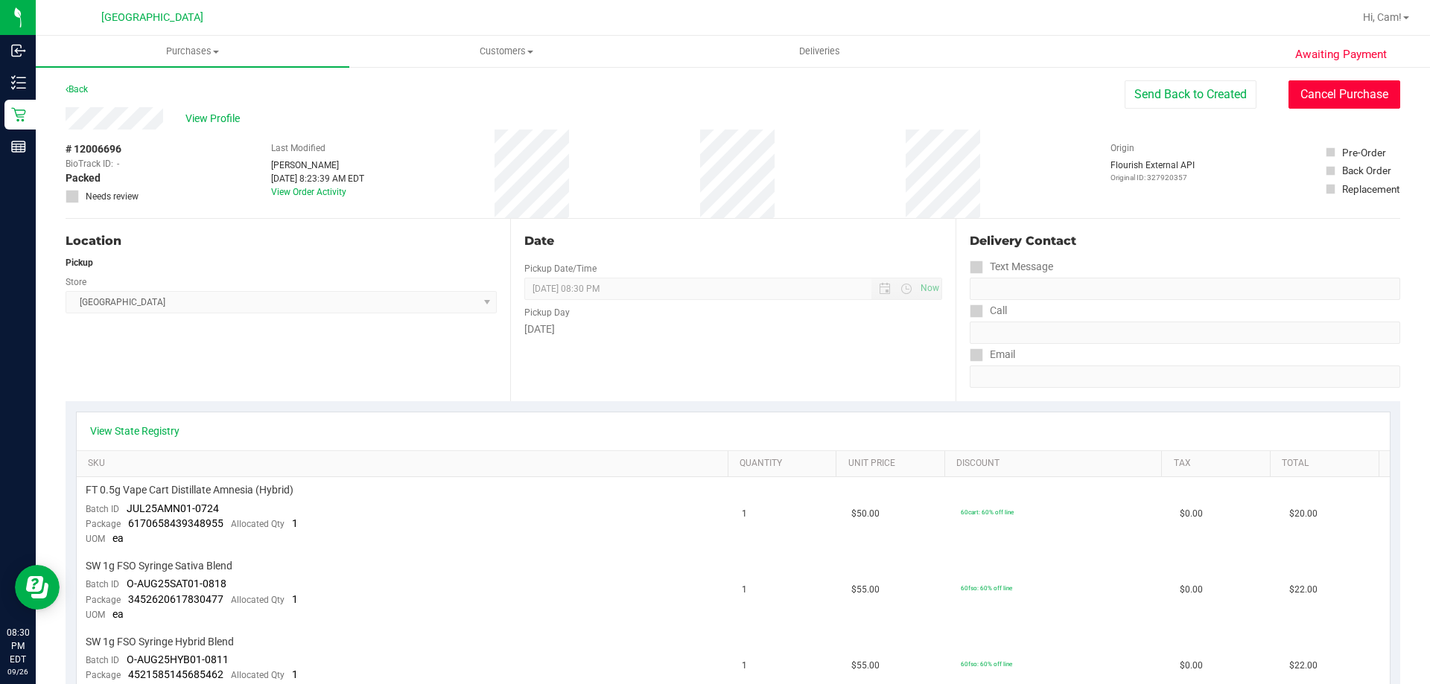
click at [713, 89] on button "Cancel Purchase" at bounding box center [1344, 94] width 112 height 28
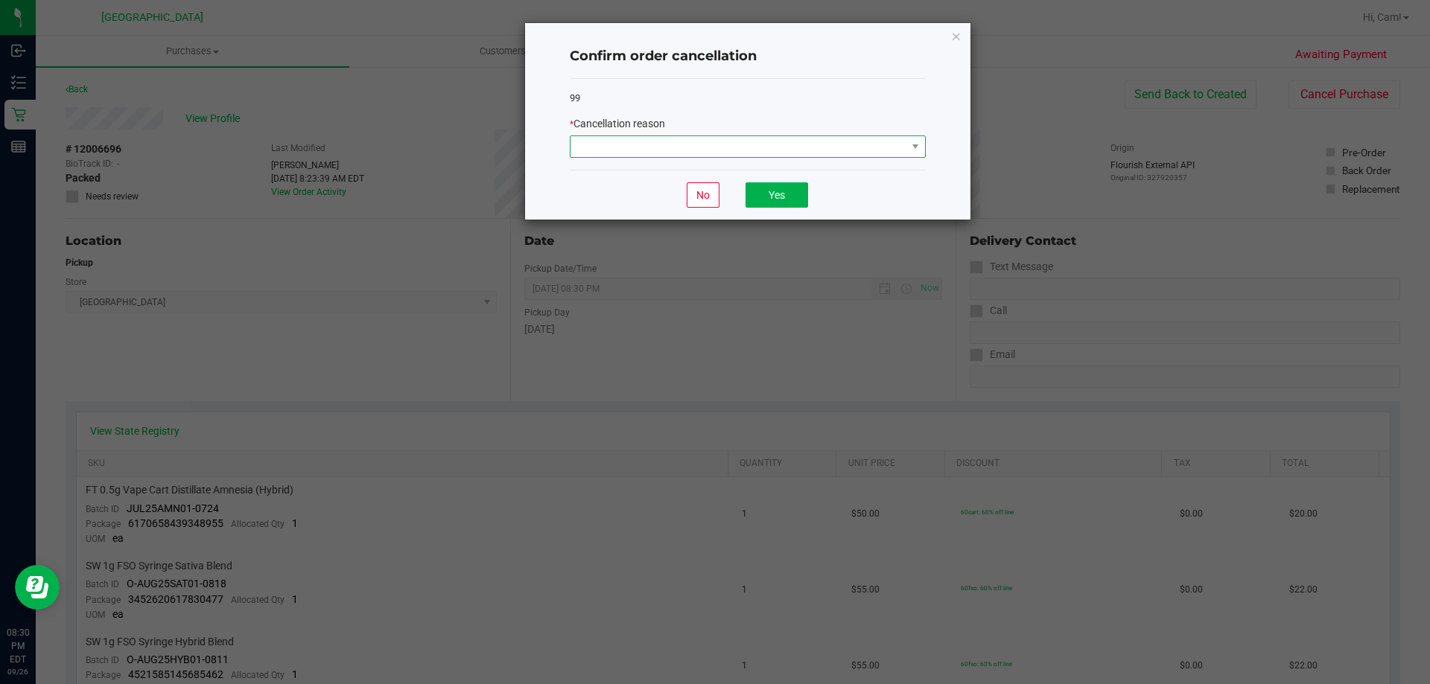
click at [713, 153] on span at bounding box center [738, 146] width 336 height 21
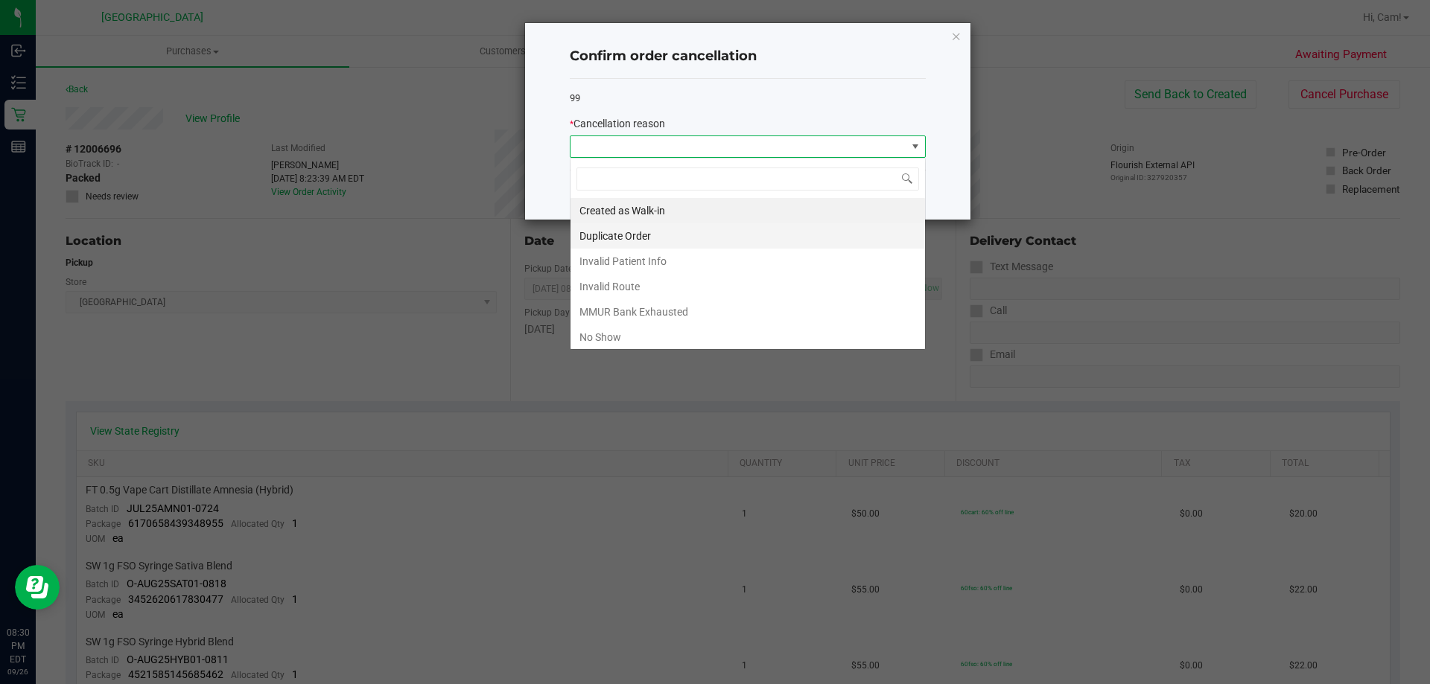
scroll to position [22, 356]
click at [692, 334] on li "No Show" at bounding box center [747, 337] width 354 height 25
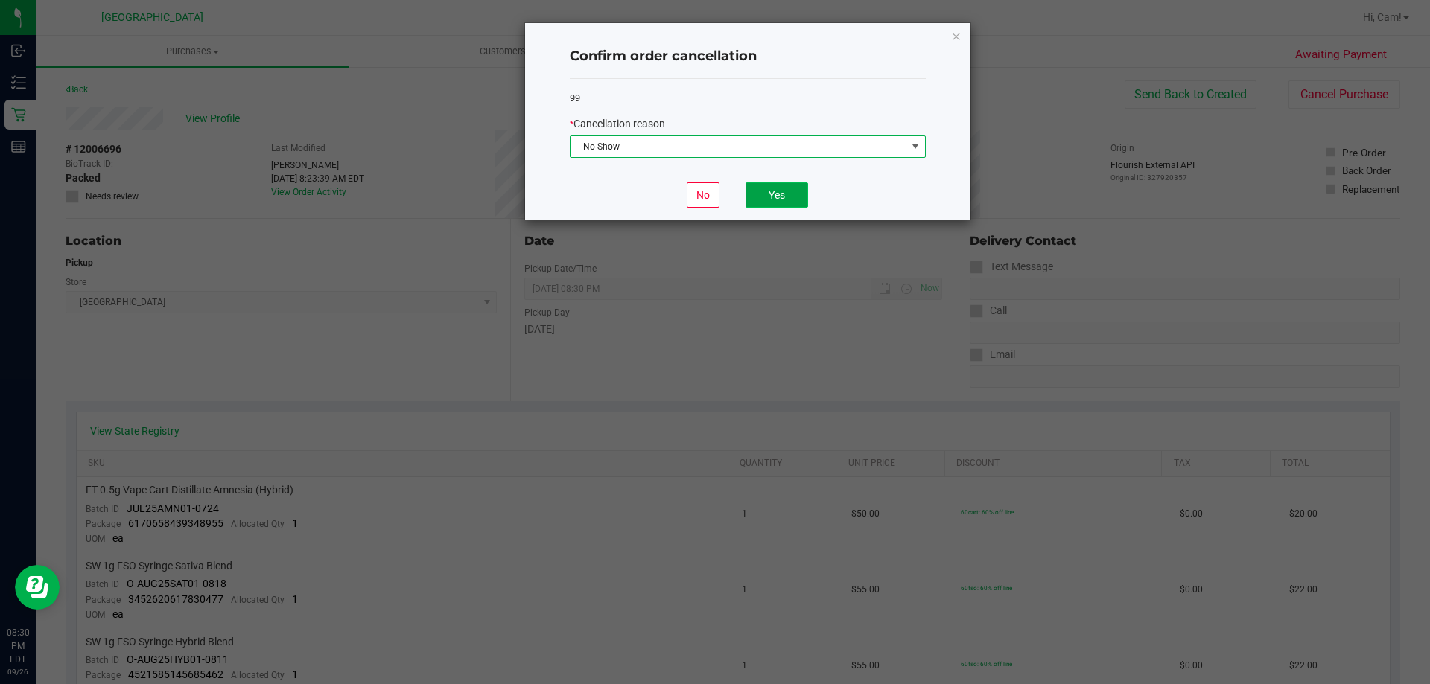
click at [713, 194] on button "Yes" at bounding box center [776, 194] width 63 height 25
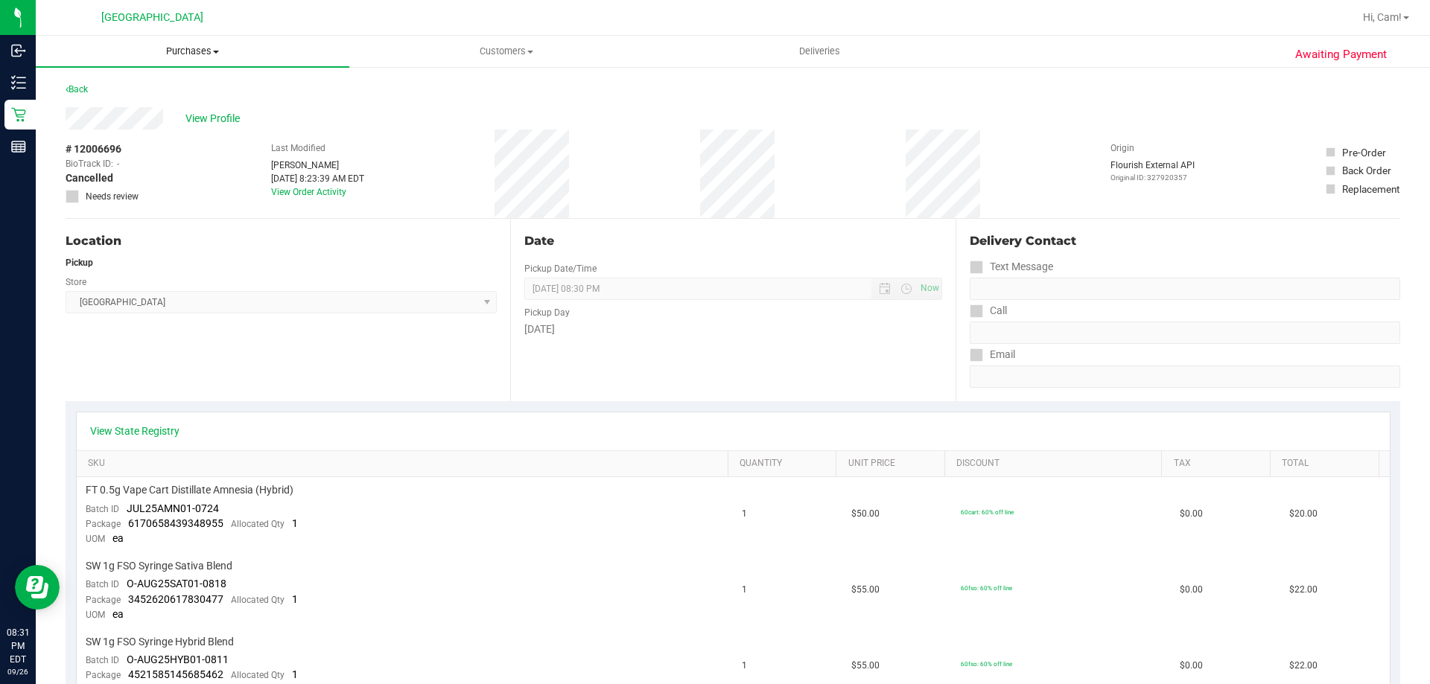
click at [213, 38] on uib-tab-heading "Purchases Summary of purchases Fulfillment All purchases" at bounding box center [192, 51] width 313 height 31
click at [141, 121] on li "All purchases" at bounding box center [192, 126] width 313 height 18
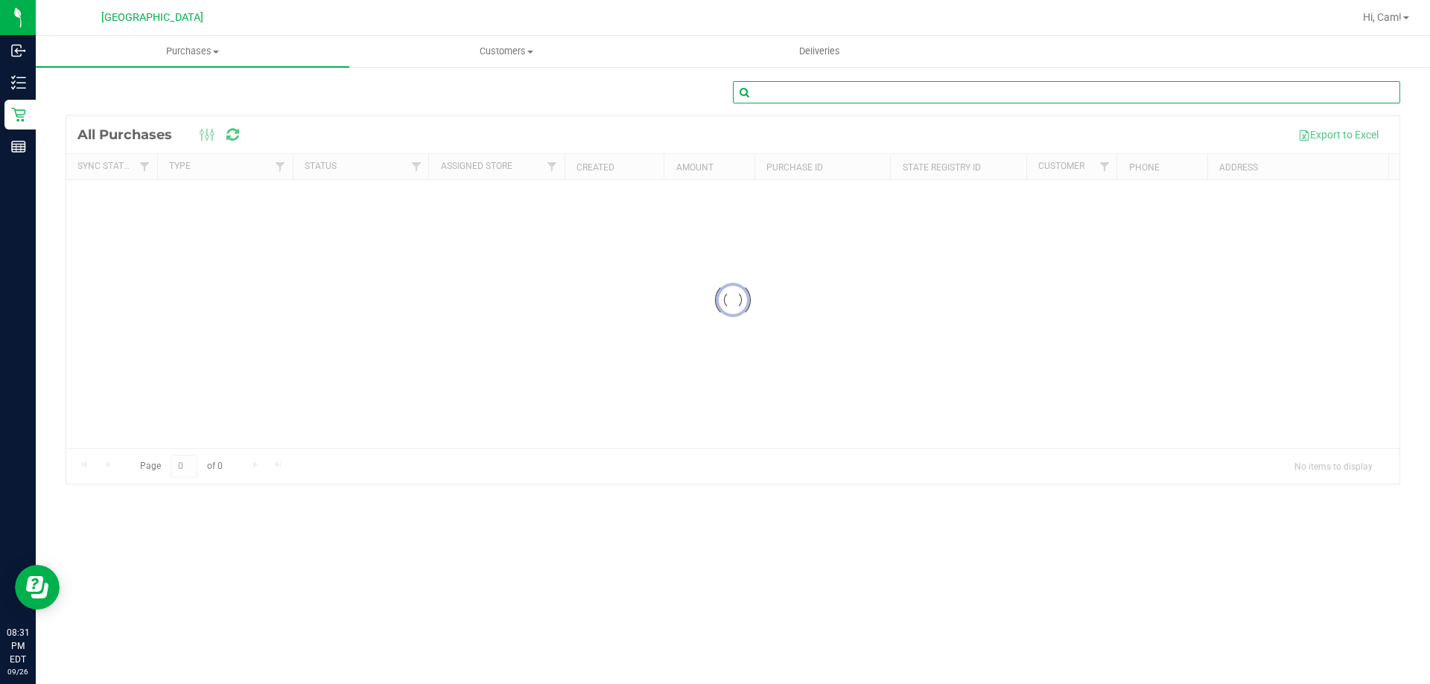
click at [713, 95] on input "text" at bounding box center [1066, 92] width 667 height 22
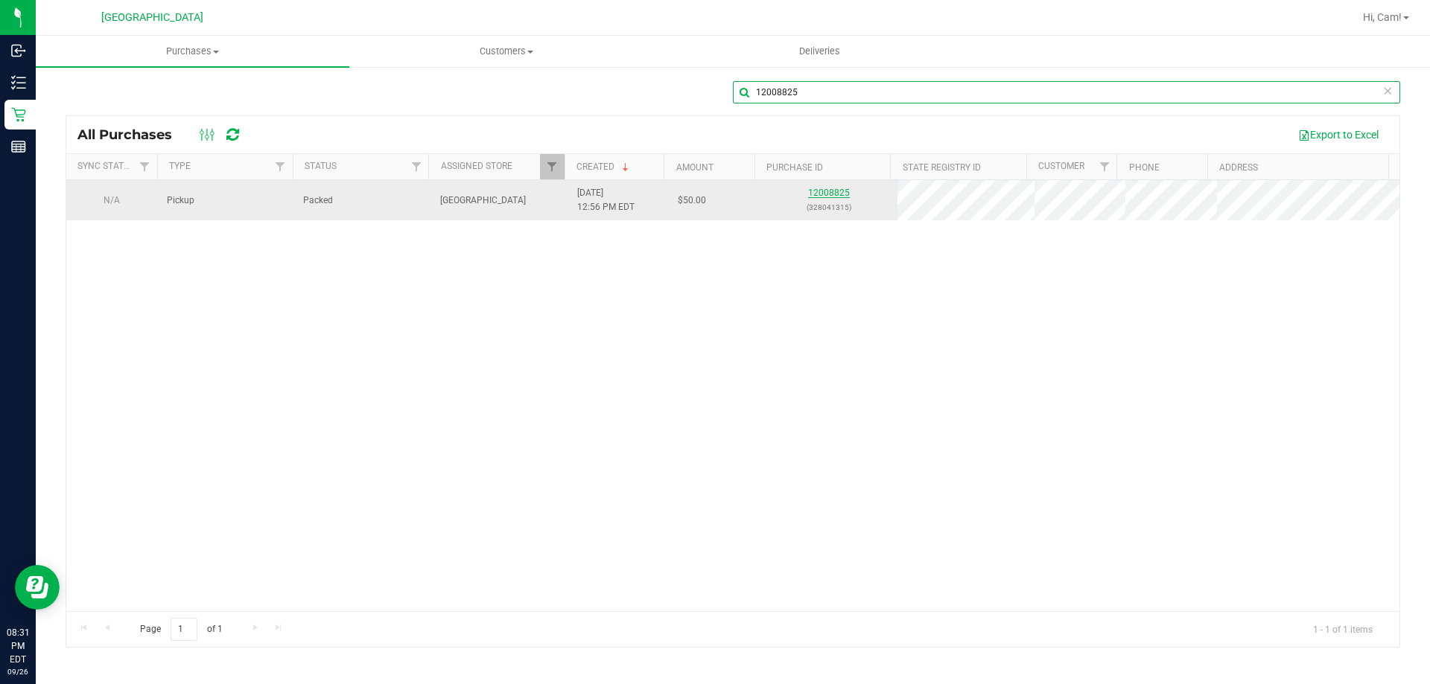
type input "12008825"
click at [713, 194] on link "12008825" at bounding box center [829, 193] width 42 height 10
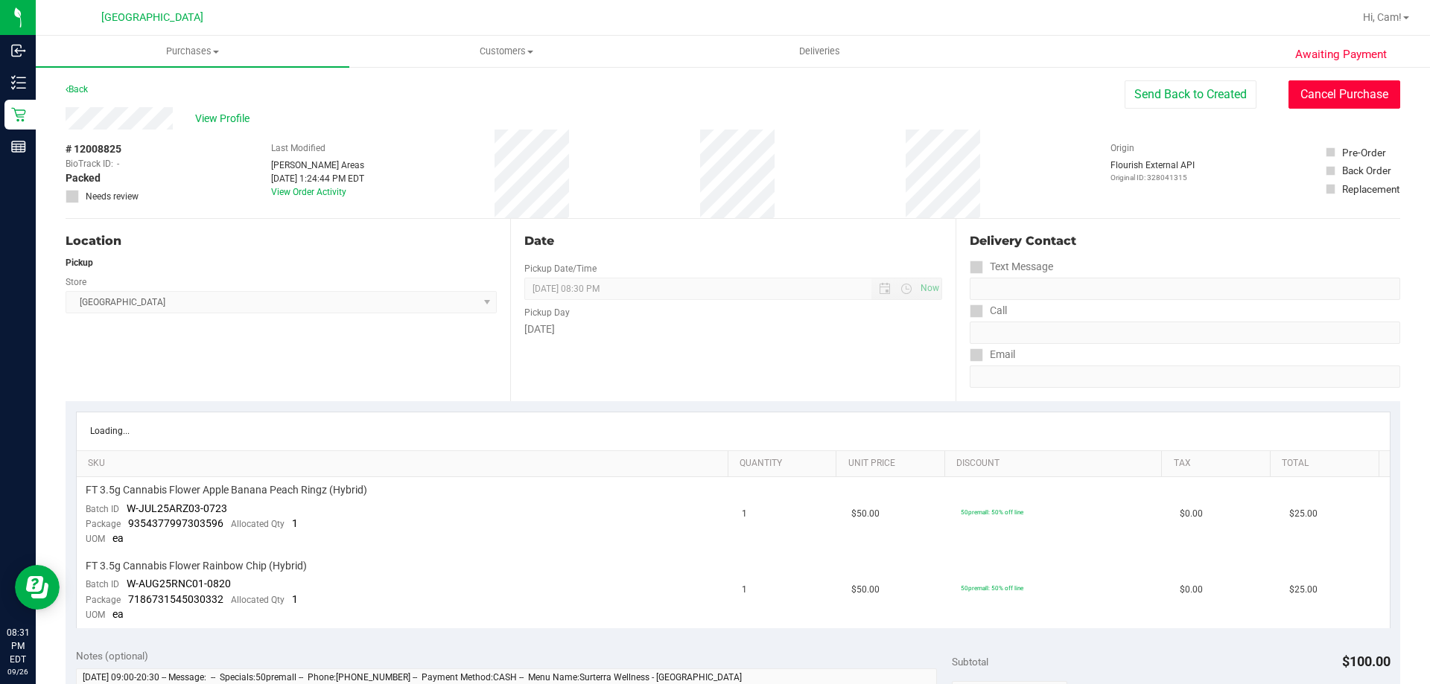
click at [713, 91] on button "Cancel Purchase" at bounding box center [1344, 94] width 112 height 28
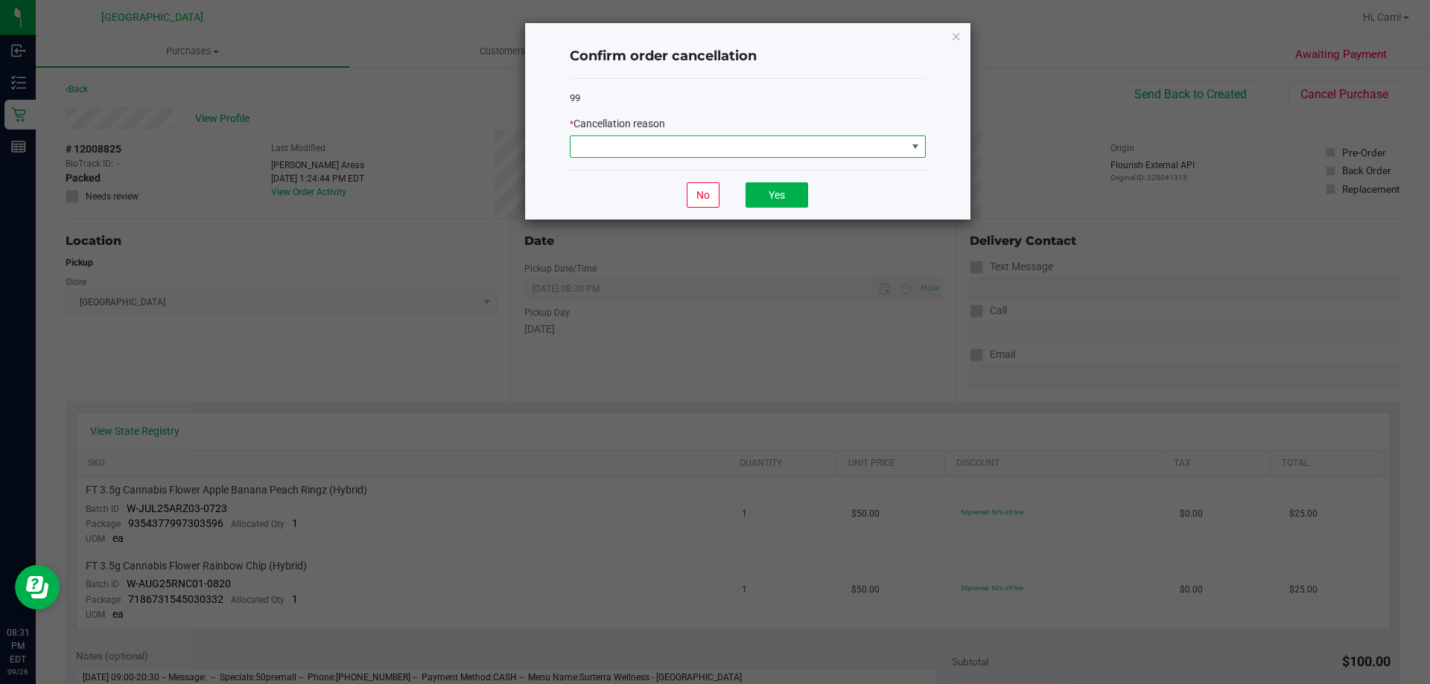
click at [713, 136] on span at bounding box center [748, 147] width 356 height 22
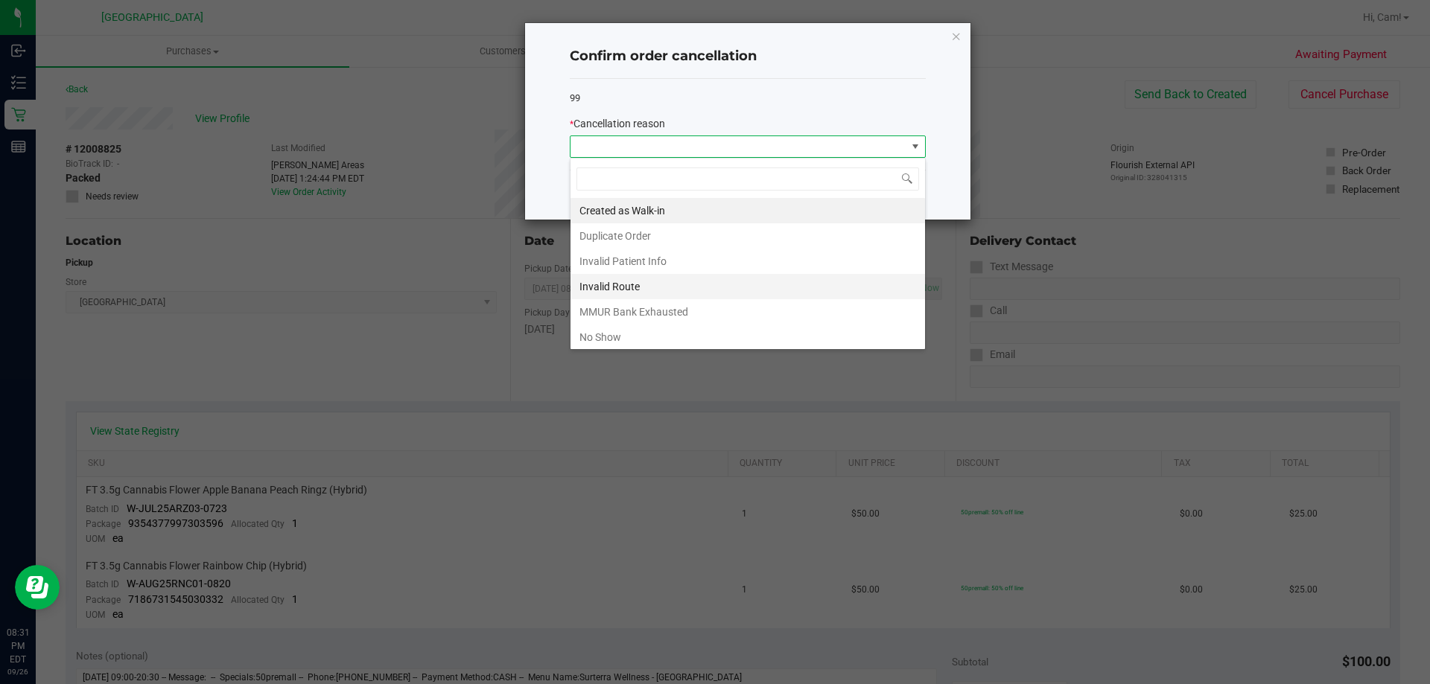
scroll to position [22, 356]
click at [664, 329] on li "No Show" at bounding box center [747, 337] width 354 height 25
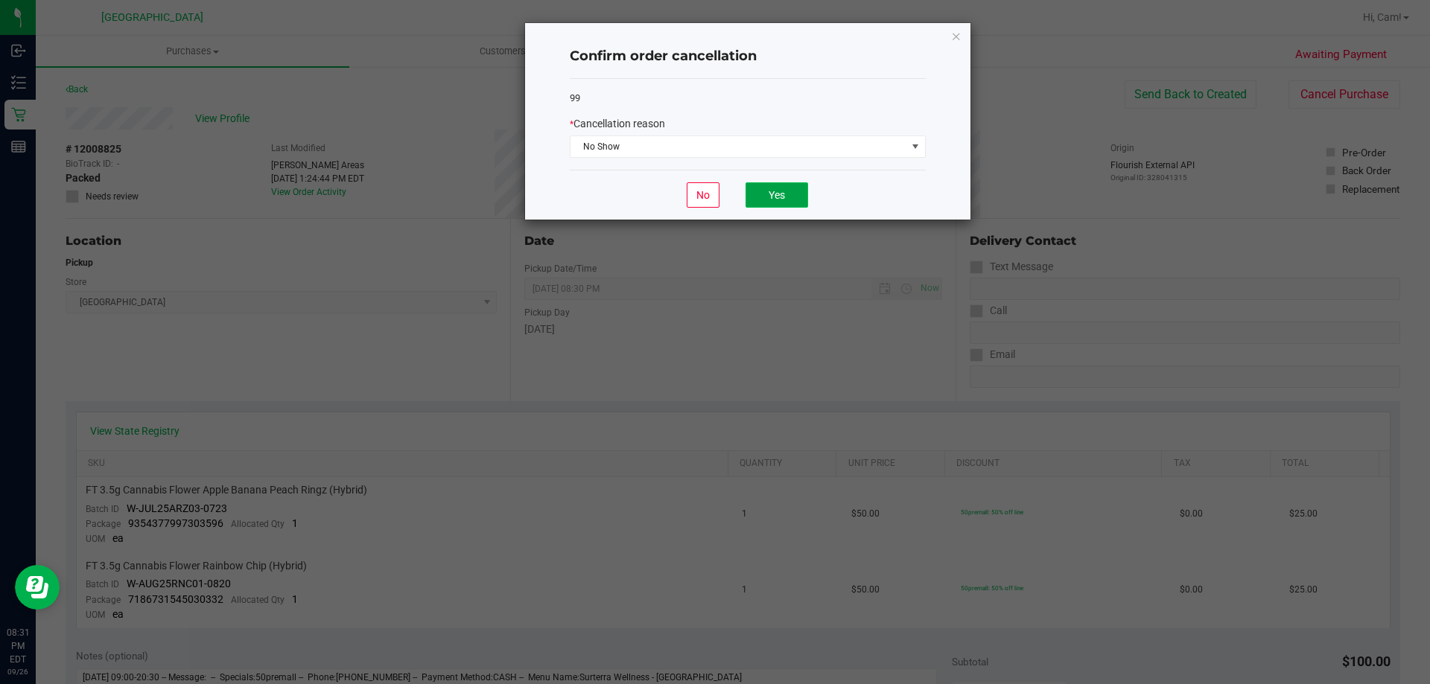
click at [713, 194] on button "Yes" at bounding box center [776, 194] width 63 height 25
